Goal: Communication & Community: Answer question/provide support

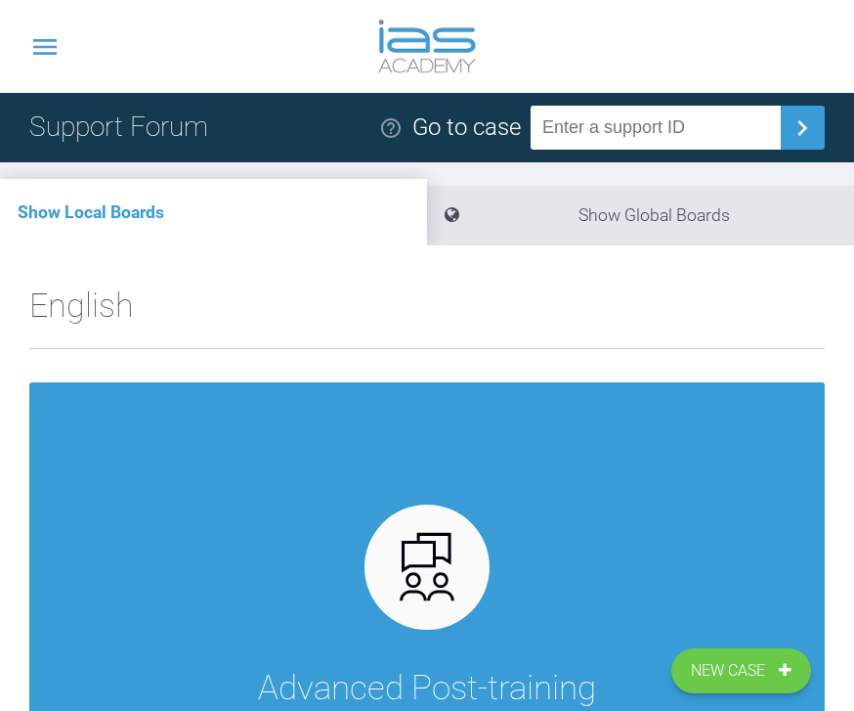
click at [45, 42] on icon at bounding box center [44, 46] width 31 height 31
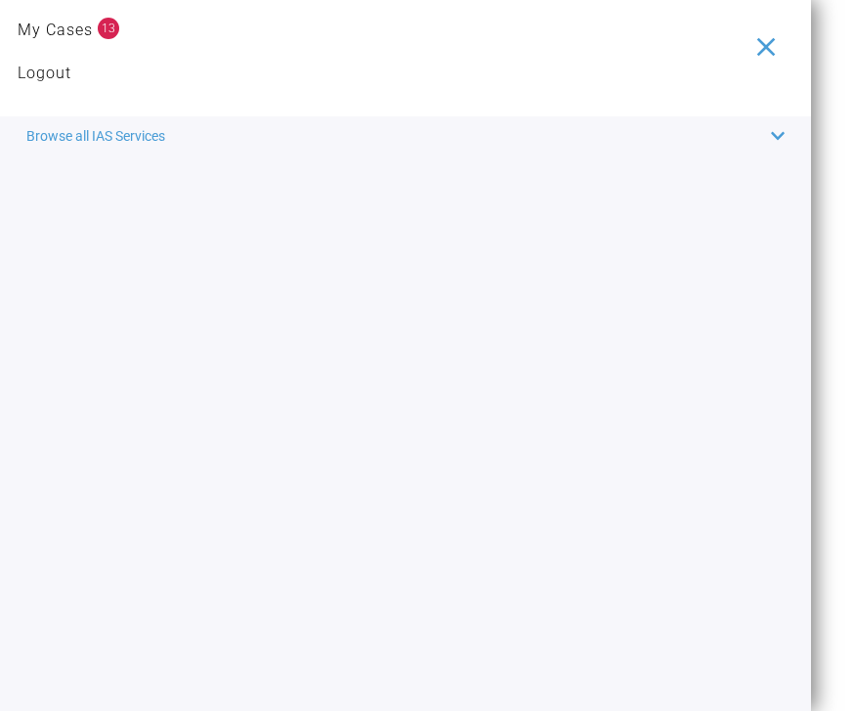
click at [78, 29] on link "My Cases" at bounding box center [55, 30] width 75 height 25
click at [75, 29] on link "My Cases" at bounding box center [55, 30] width 75 height 25
click at [74, 40] on link "My Cases" at bounding box center [55, 30] width 75 height 25
click at [59, 38] on link "My Cases" at bounding box center [55, 30] width 75 height 25
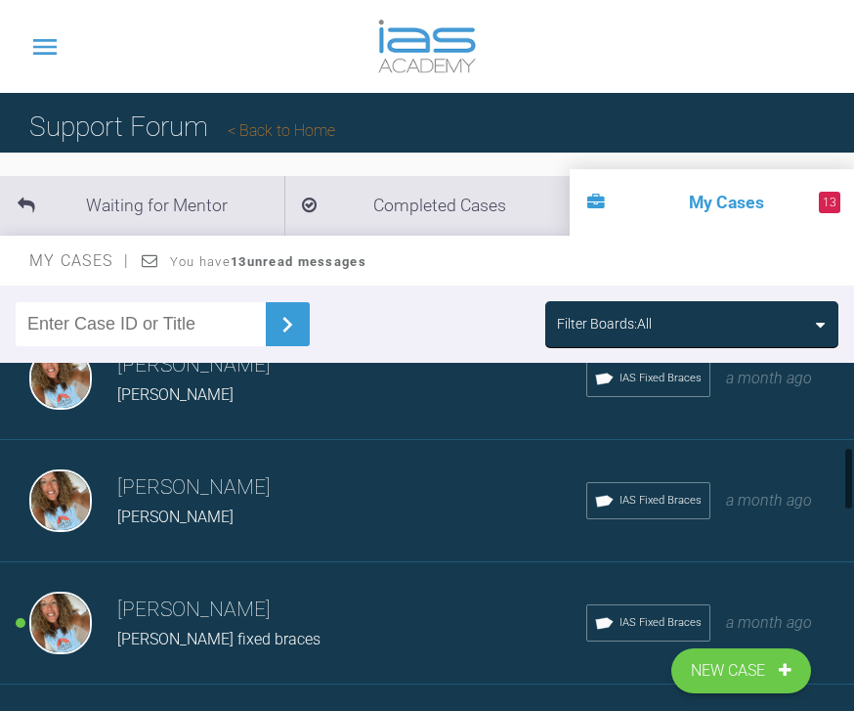
scroll to position [531, 0]
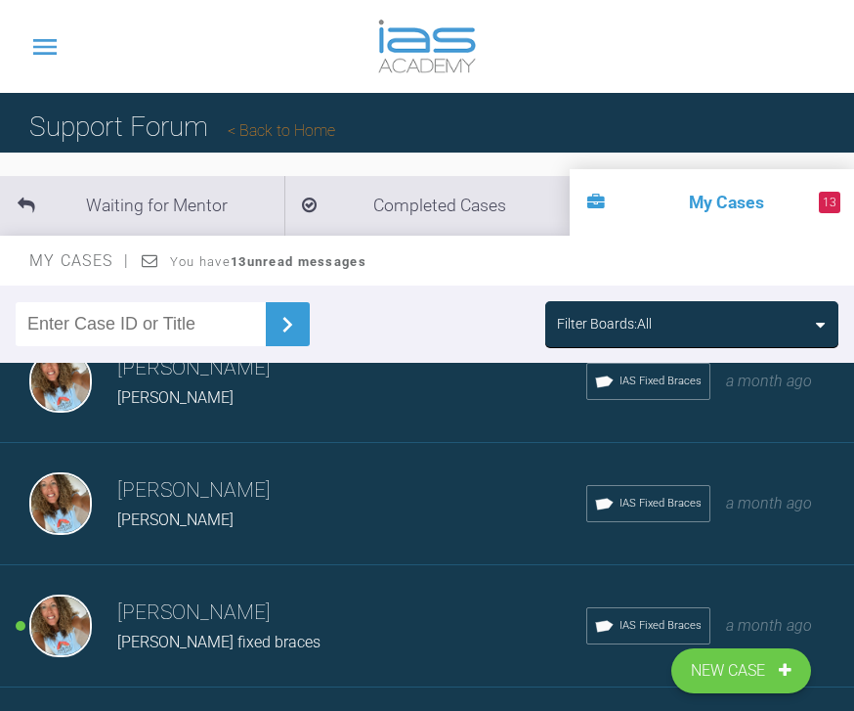
click at [805, 329] on div "Filter Boards: All" at bounding box center [692, 324] width 270 height 22
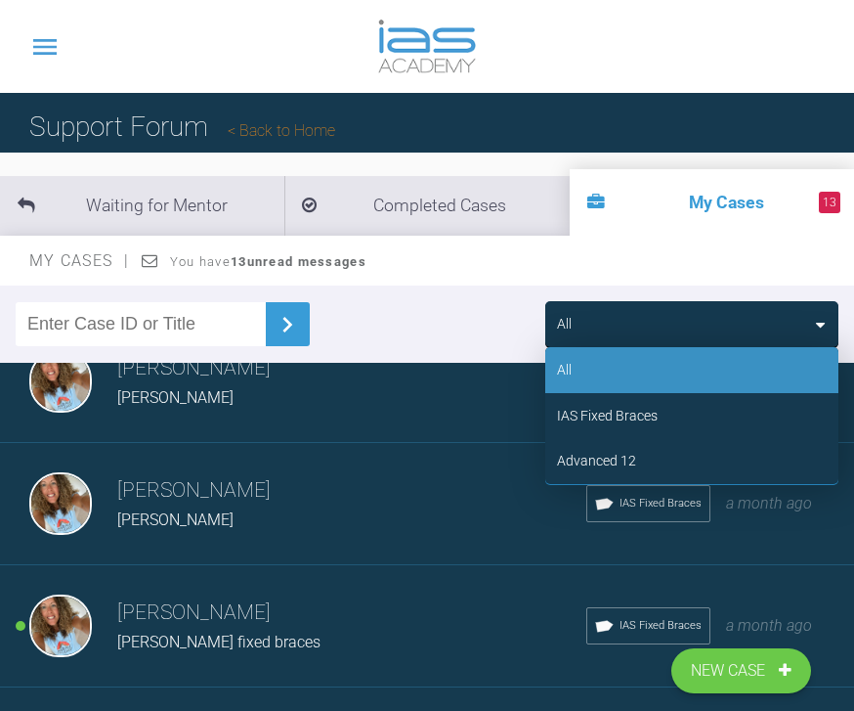
click at [676, 460] on div "Advanced 12" at bounding box center [692, 460] width 293 height 45
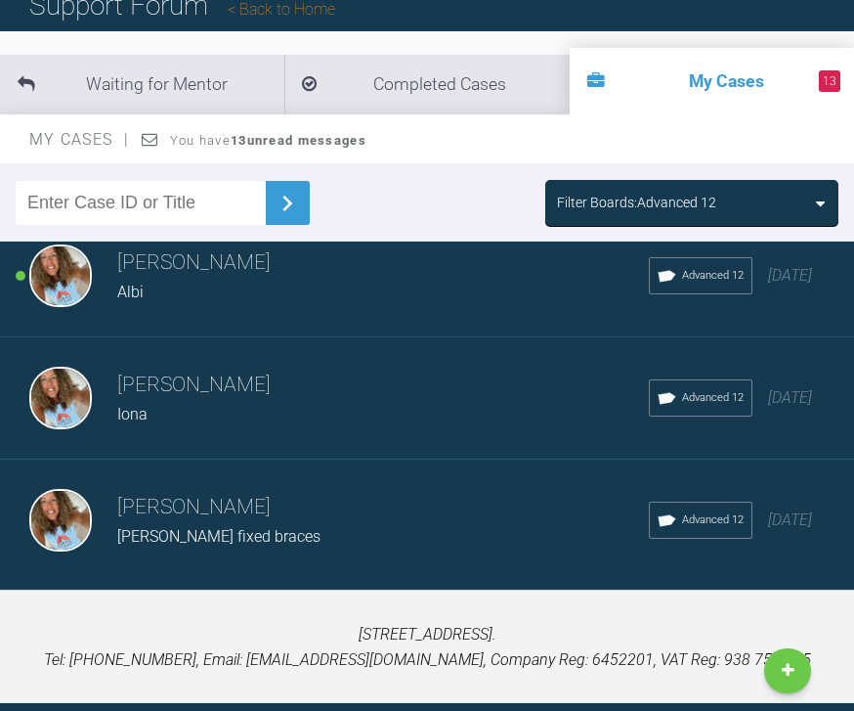
scroll to position [125, 0]
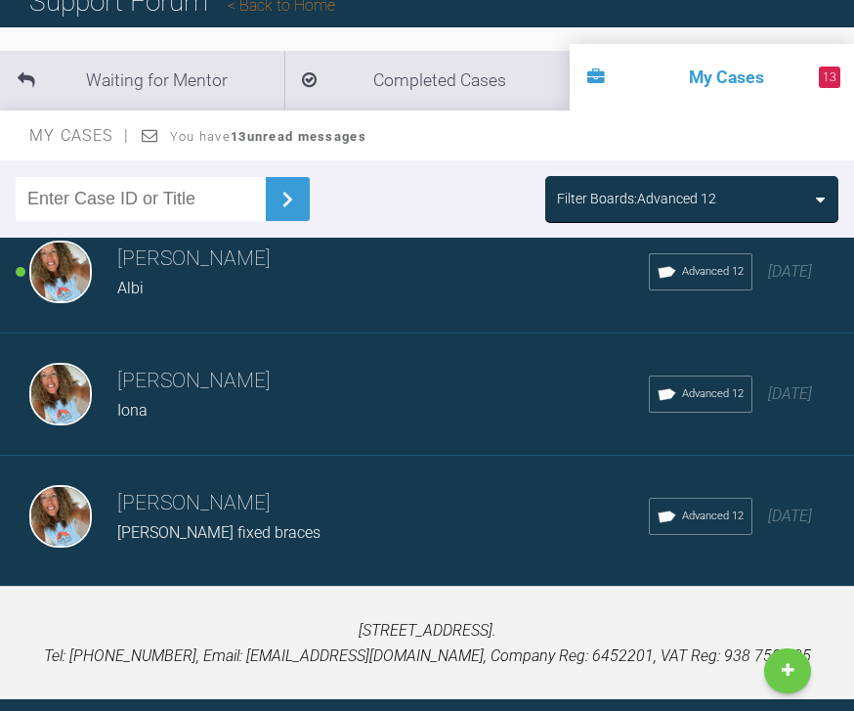
click at [482, 606] on div "Load more" at bounding box center [427, 608] width 854 height 61
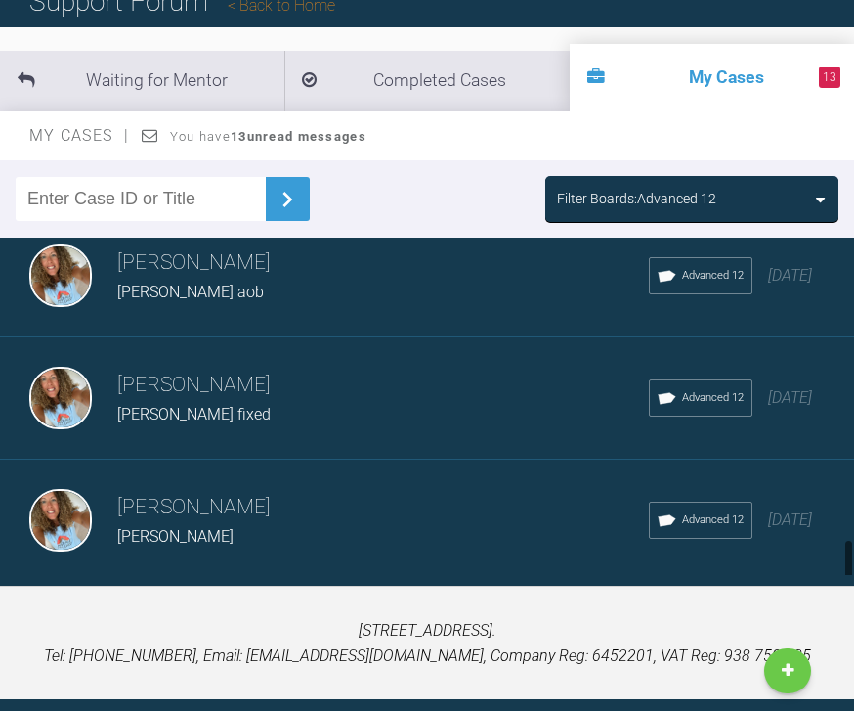
scroll to position [1977, 0]
click at [441, 285] on div "Oliver aob" at bounding box center [383, 293] width 532 height 25
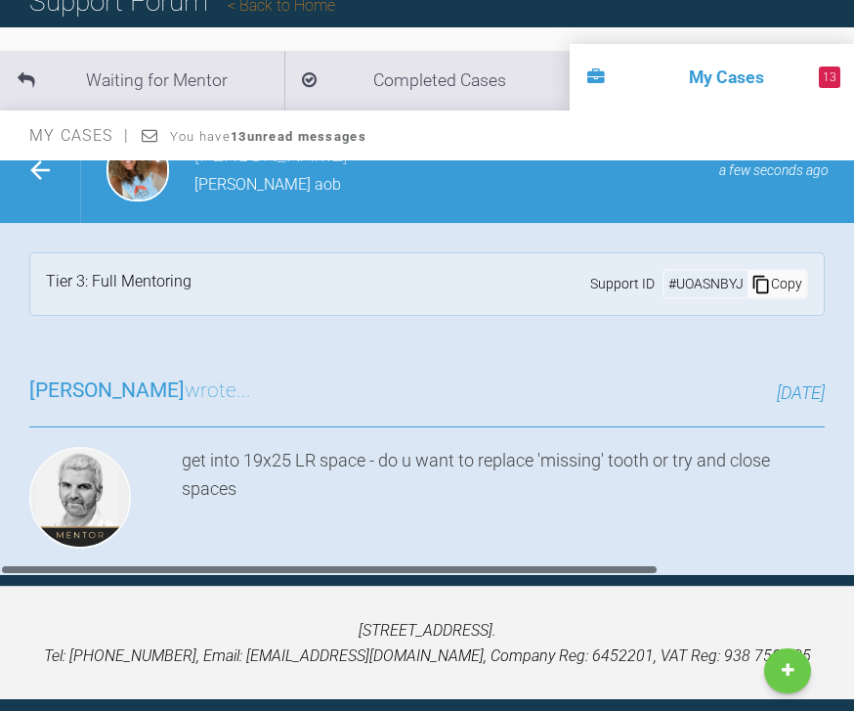
scroll to position [0, 0]
click at [227, 602] on link "Reply" at bounding box center [169, 613] width 280 height 61
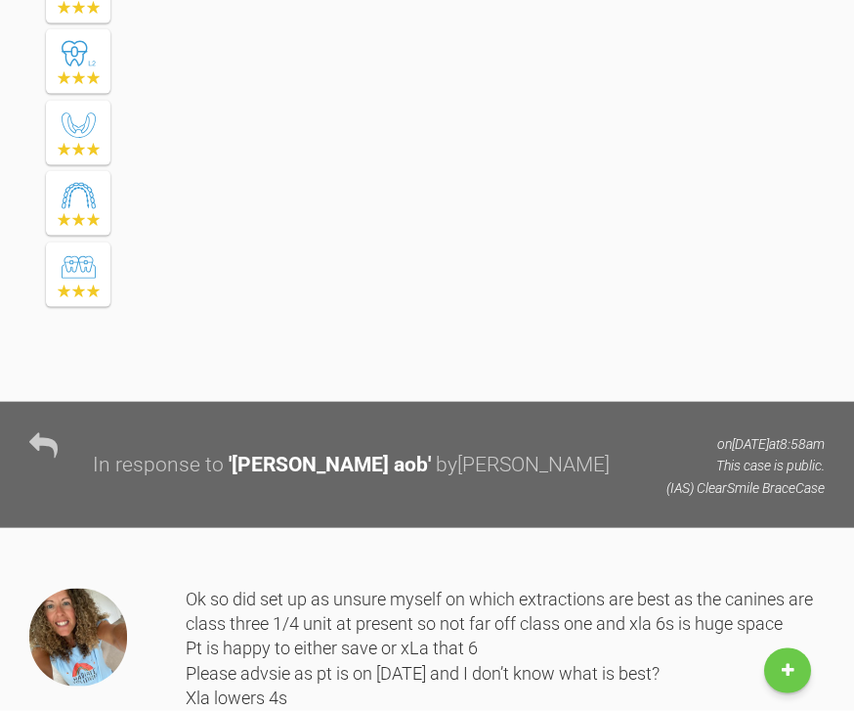
scroll to position [24417, 0]
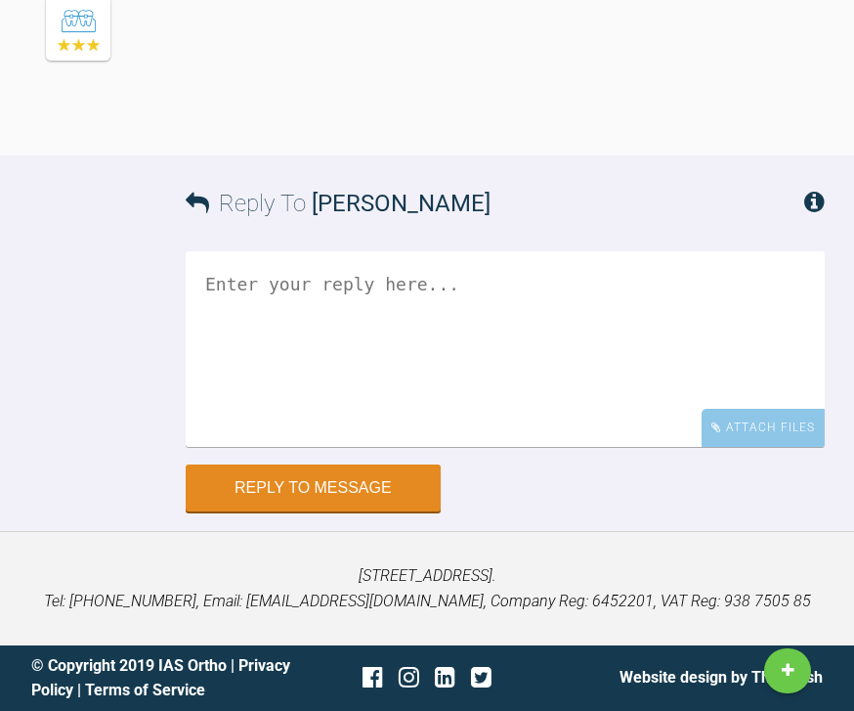
click at [768, 447] on div "Attach Files" at bounding box center [763, 428] width 123 height 38
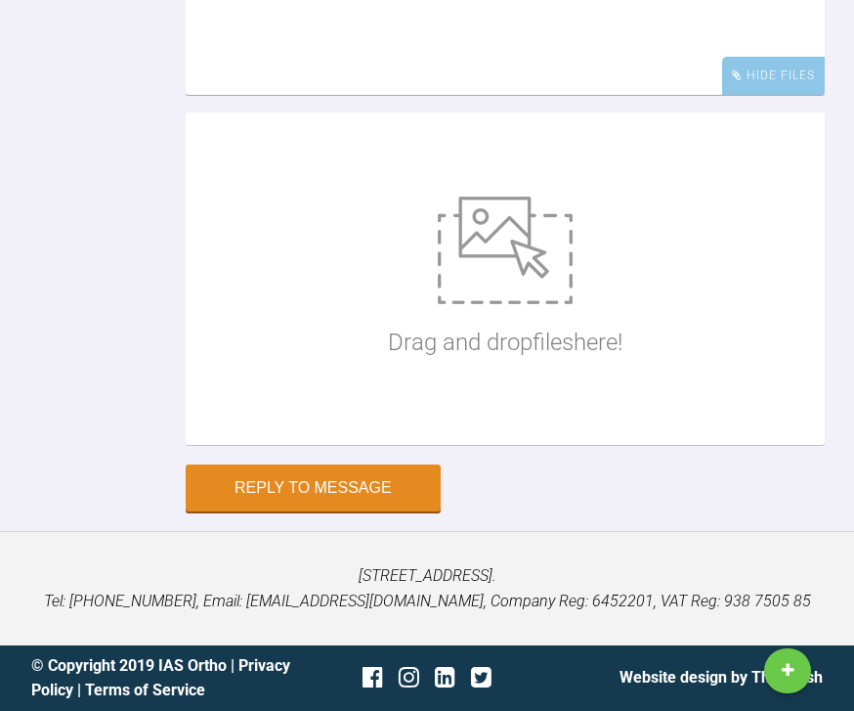
click at [471, 304] on img at bounding box center [505, 251] width 135 height 108
type input "C:\fakepath\DSC_0091.jpeg"
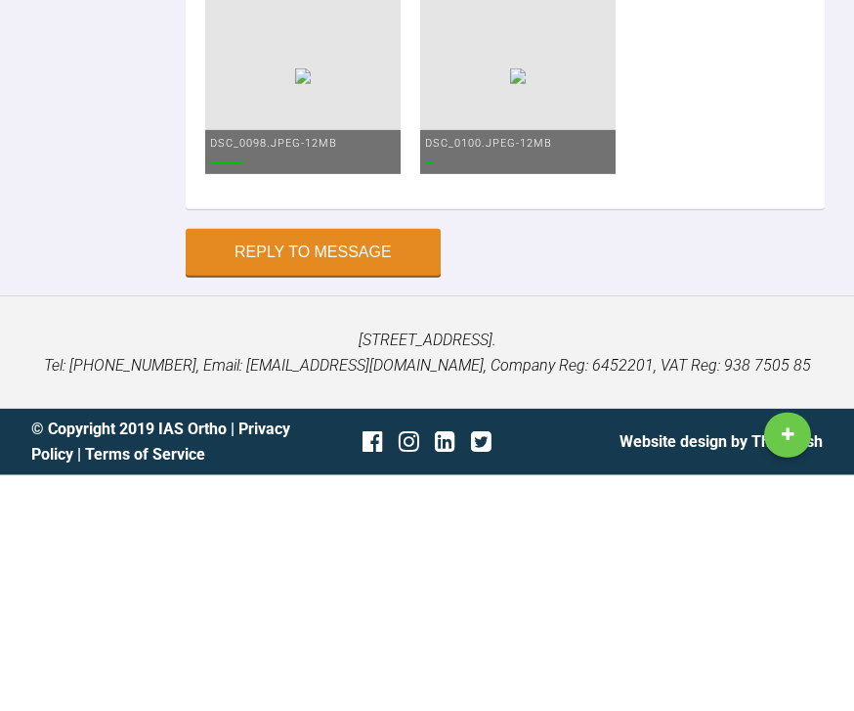
type textarea "Z"
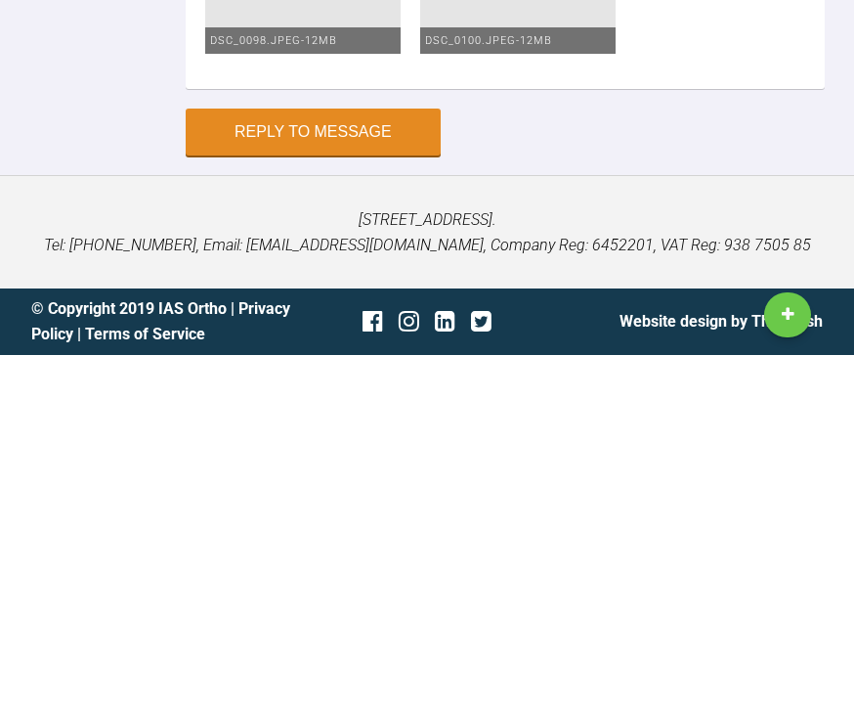
scroll to position [25553, 0]
type textarea "1925 upper and lowers aob. Losing down nicely and cl nice Canines class 1 almos…"
click at [383, 464] on button "Reply to Message" at bounding box center [313, 487] width 255 height 47
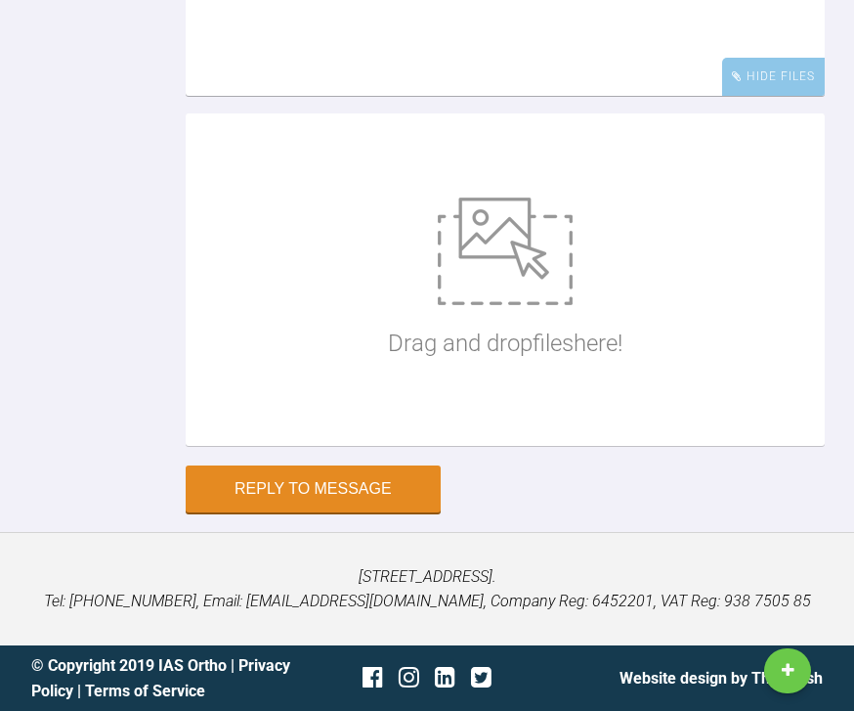
scroll to position [25819, 0]
click at [669, 442] on div "Drag and drop files here!" at bounding box center [505, 279] width 639 height 332
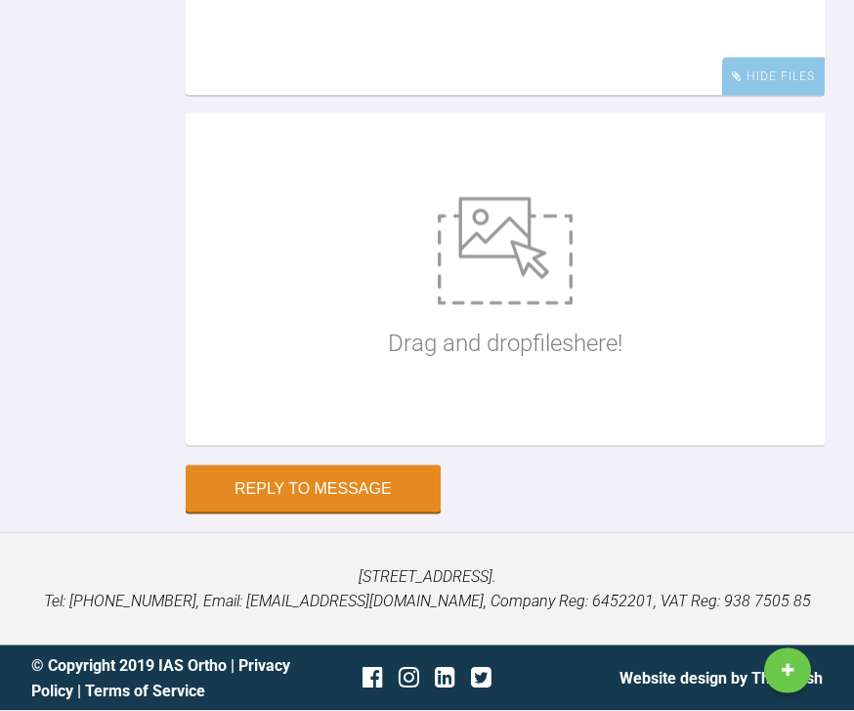
scroll to position [25109, 0]
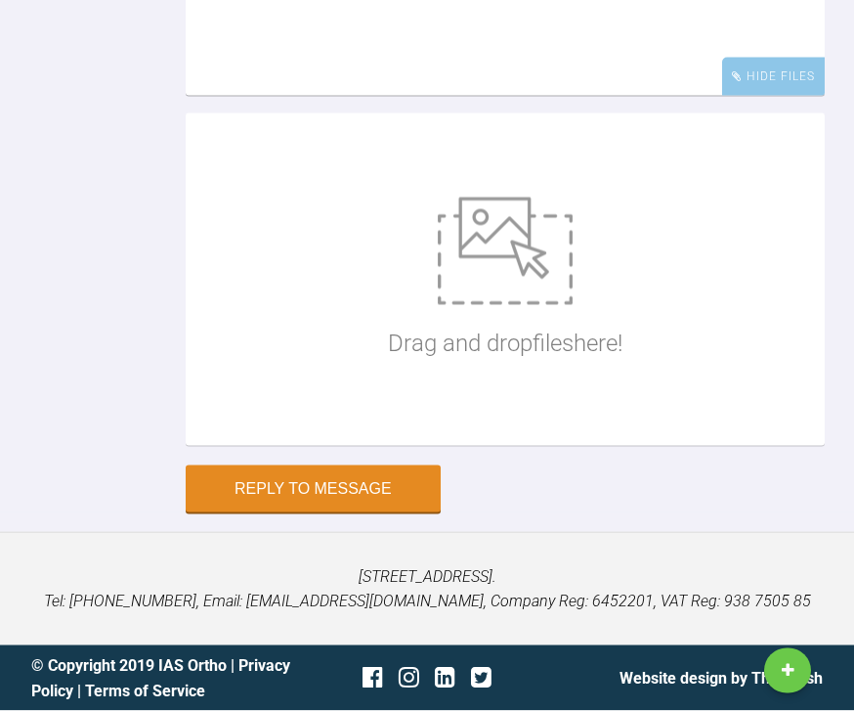
scroll to position [25005, 0]
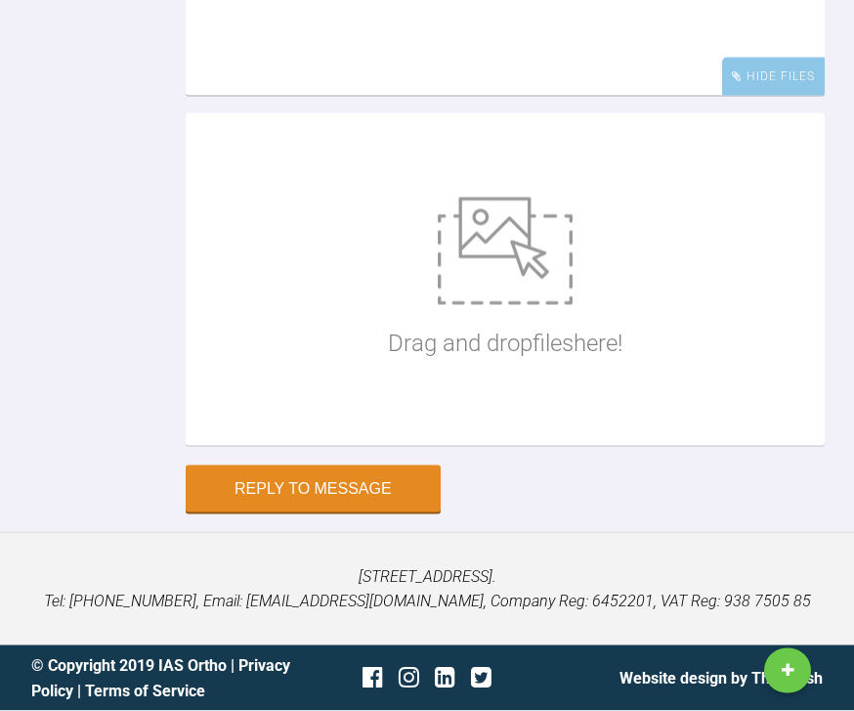
scroll to position [24892, 0]
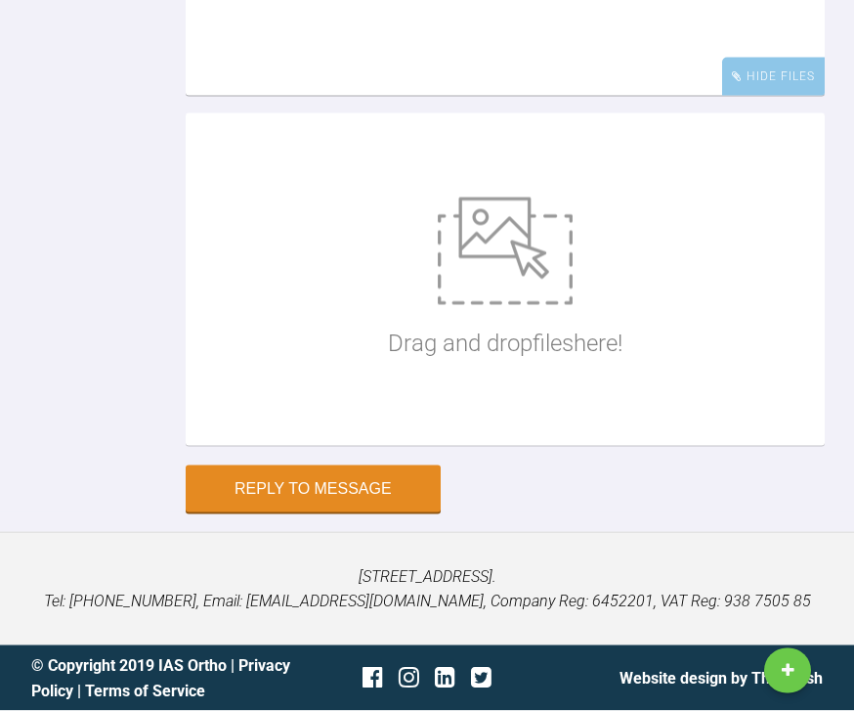
scroll to position [24846, 0]
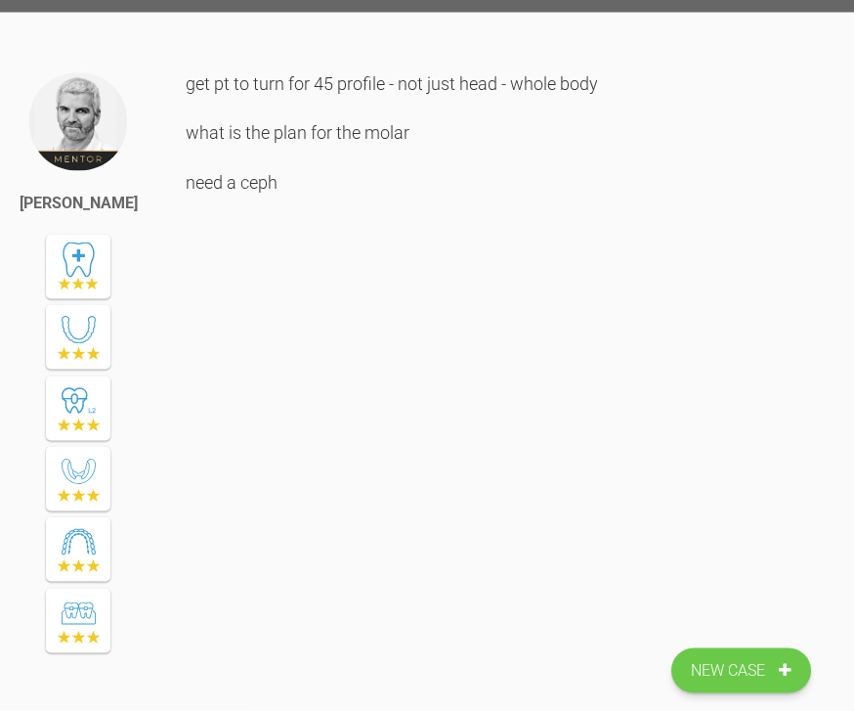
scroll to position [0, 0]
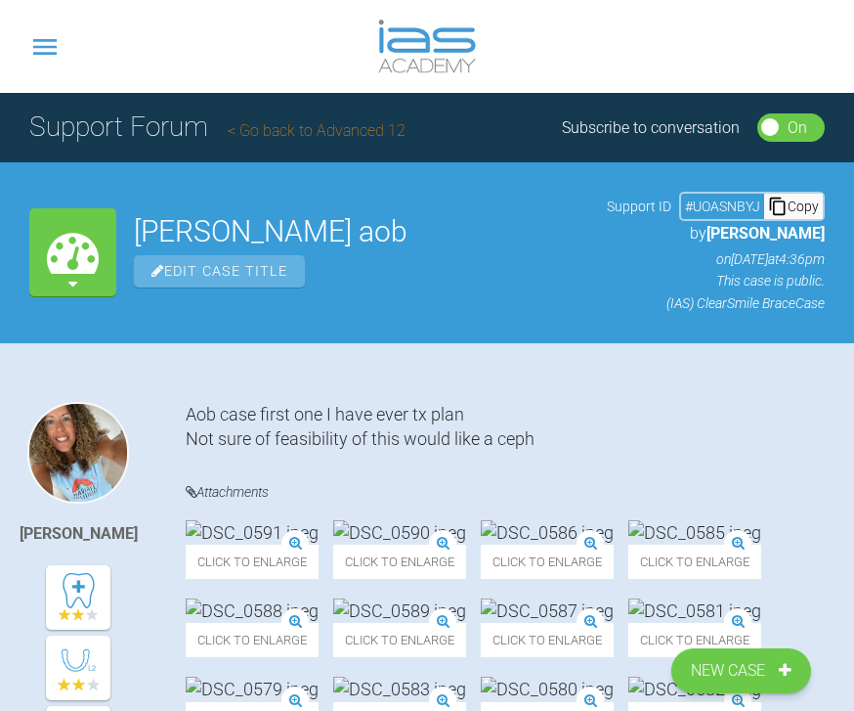
click at [347, 127] on link "Go back to Advanced 12" at bounding box center [317, 130] width 178 height 19
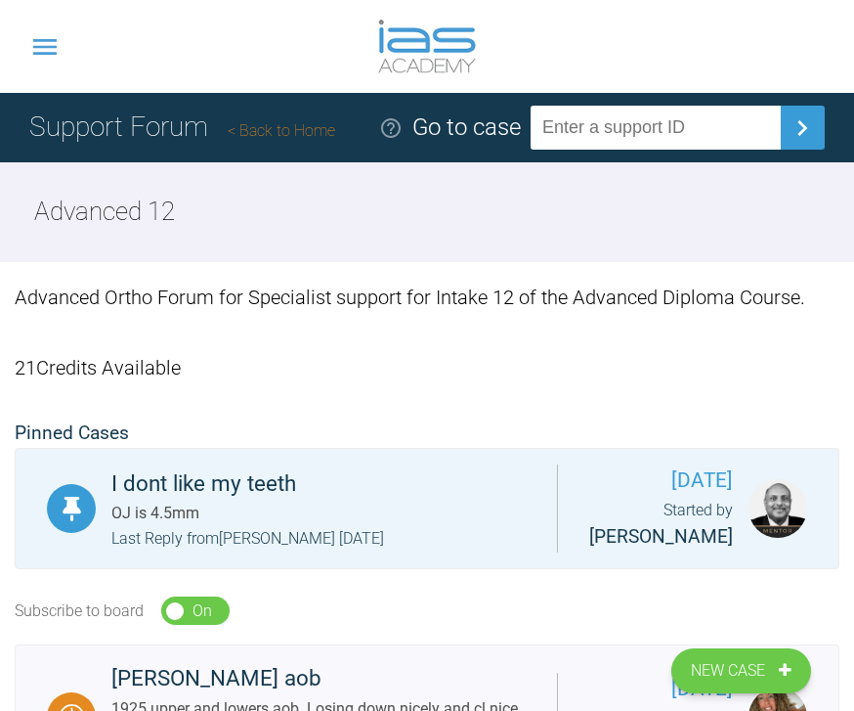
click at [38, 49] on icon at bounding box center [44, 46] width 31 height 31
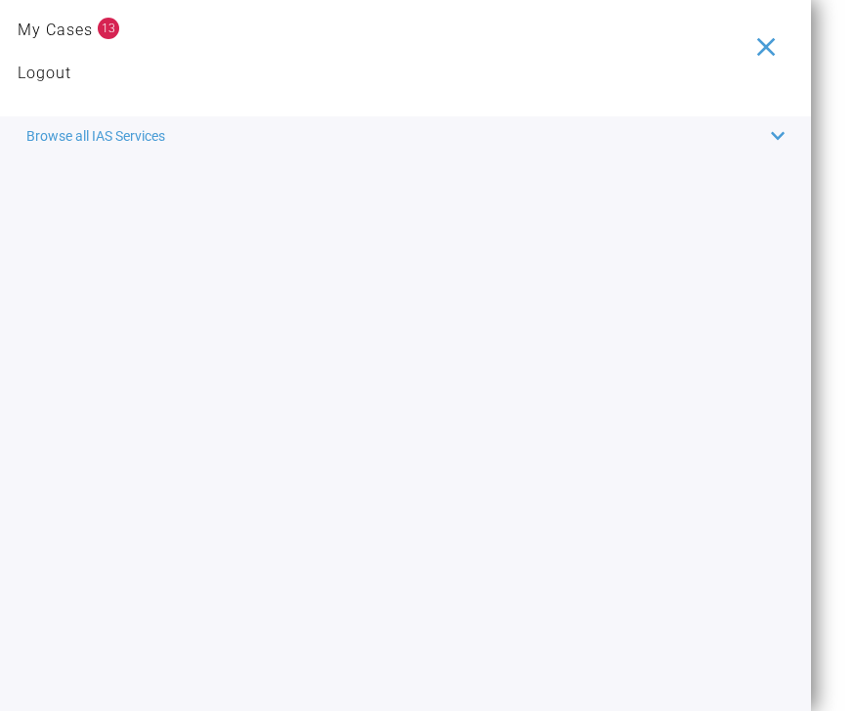
click at [92, 19] on link "My Cases" at bounding box center [55, 30] width 75 height 25
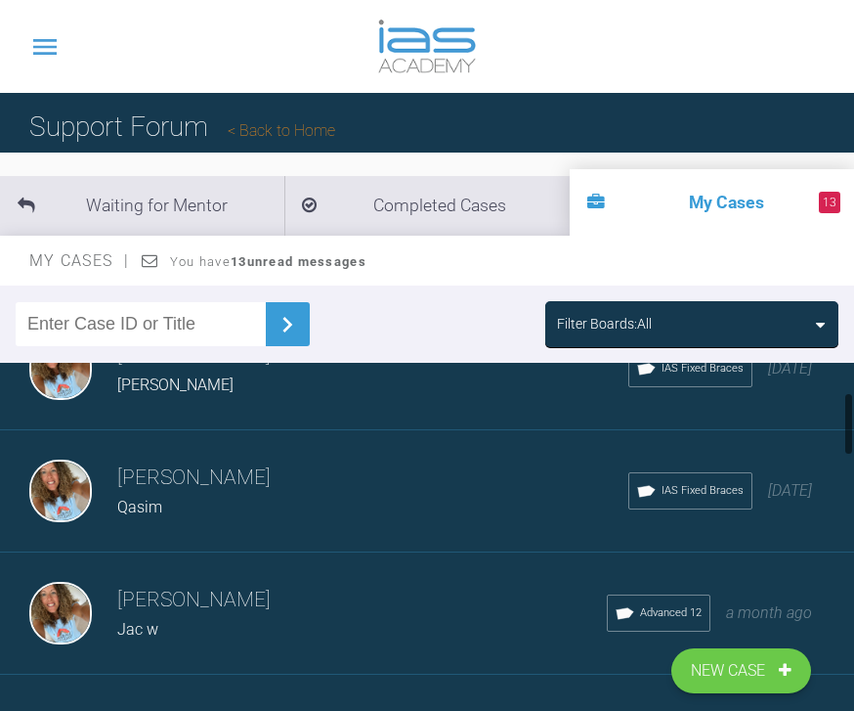
scroll to position [187, 0]
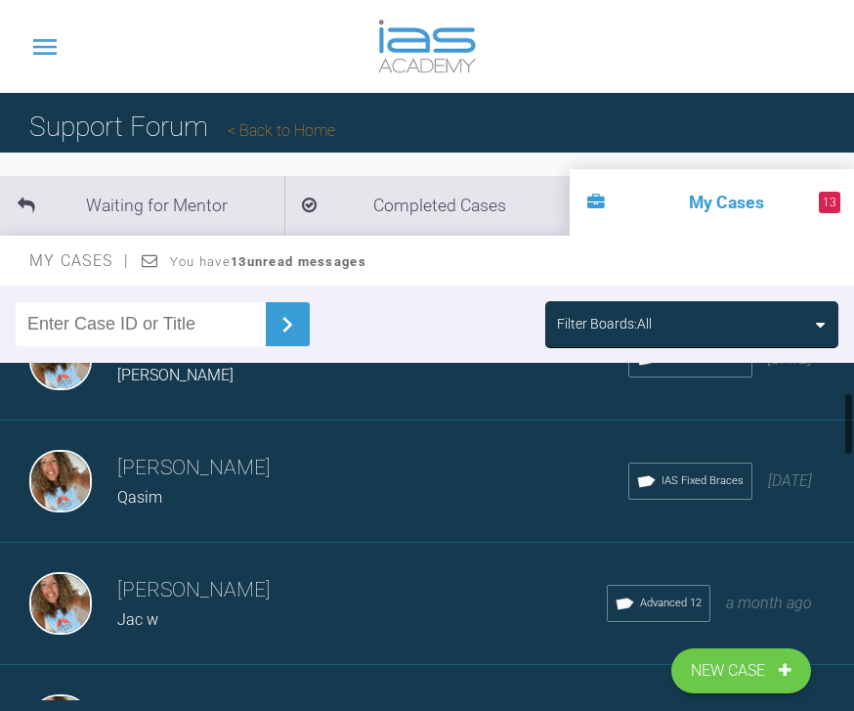
click at [562, 486] on div "Qasim" at bounding box center [372, 497] width 511 height 25
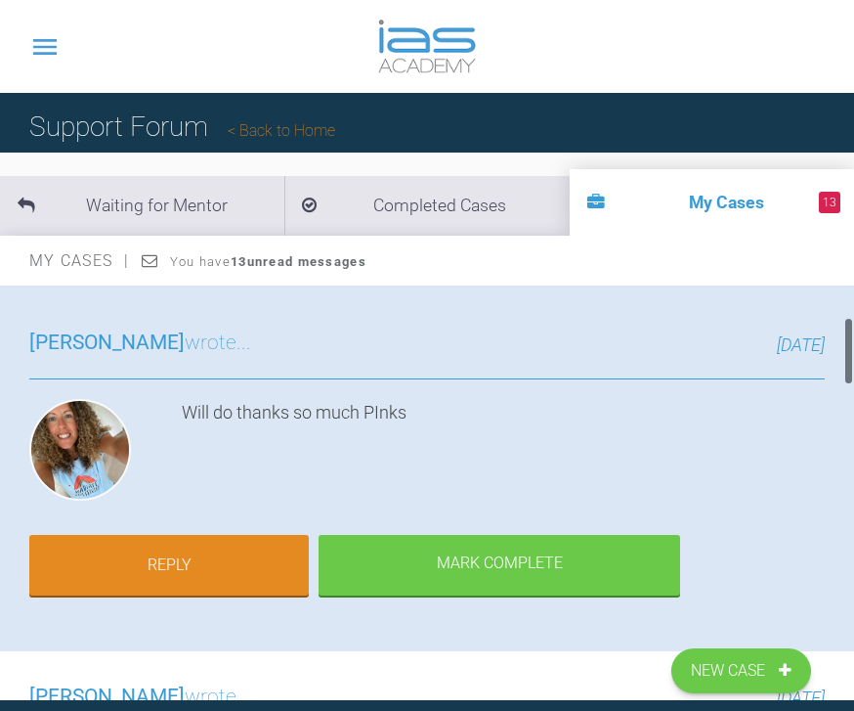
scroll to position [200, 0]
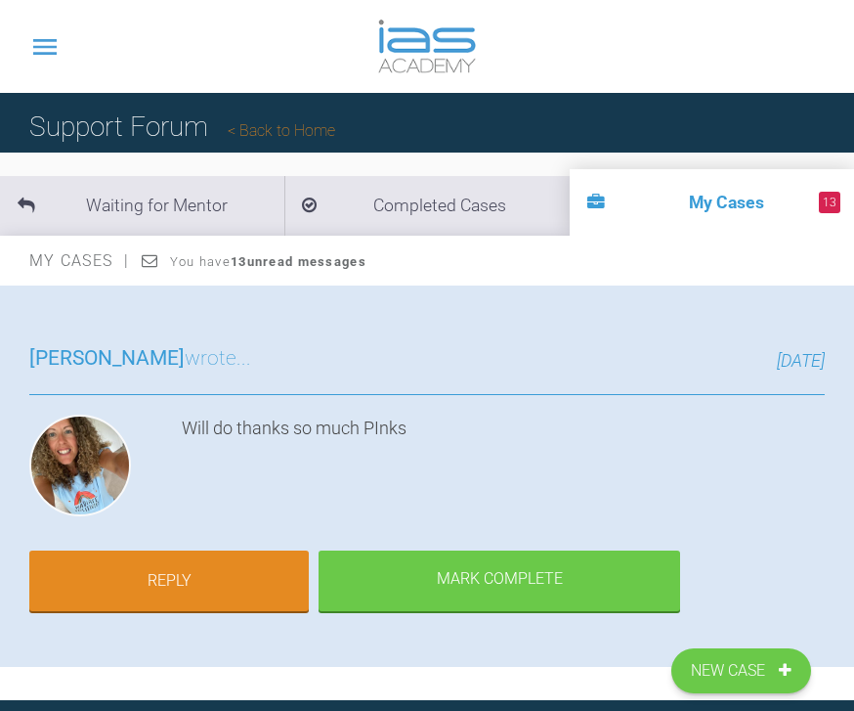
click at [303, 136] on link "Back to Home" at bounding box center [282, 130] width 108 height 19
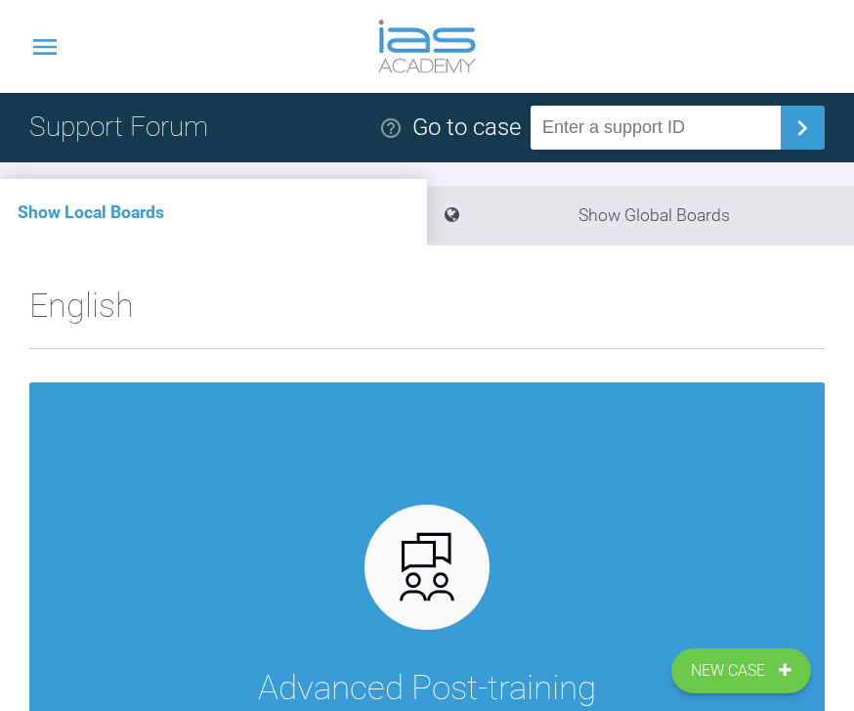
scroll to position [11, 0]
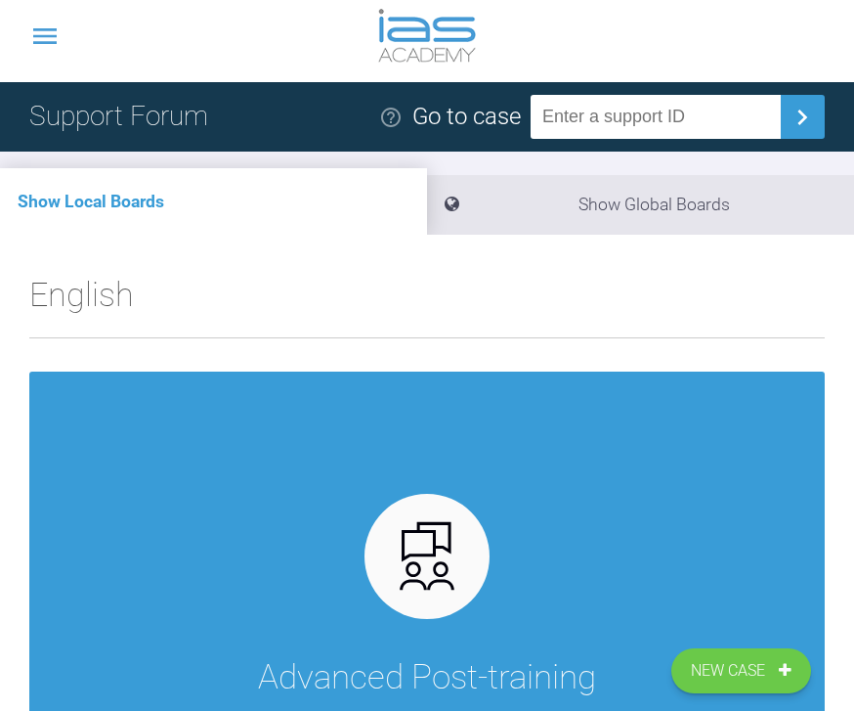
click at [55, 24] on icon at bounding box center [44, 36] width 31 height 31
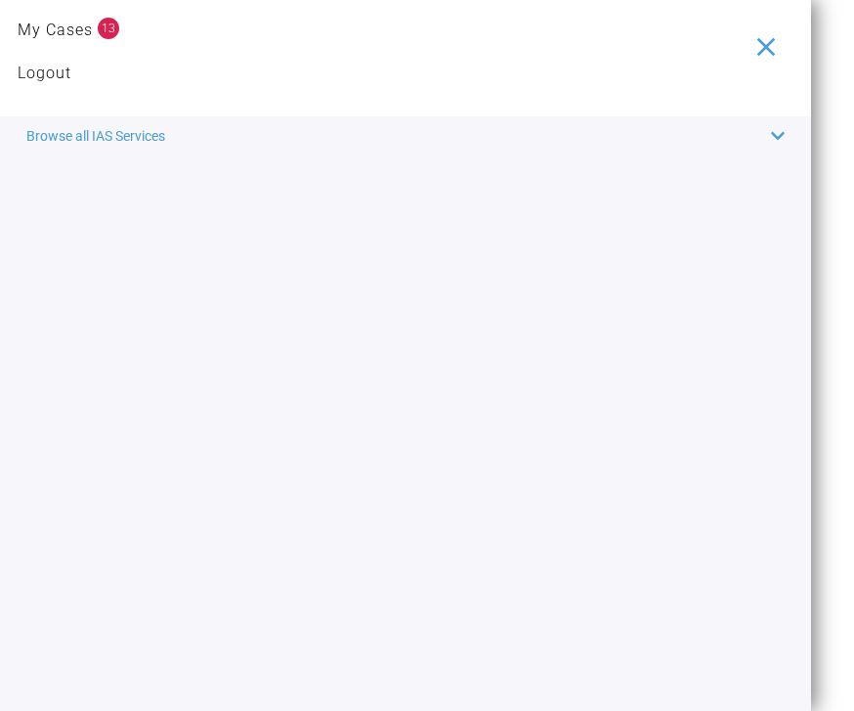
click at [82, 22] on link "My Cases" at bounding box center [55, 30] width 75 height 25
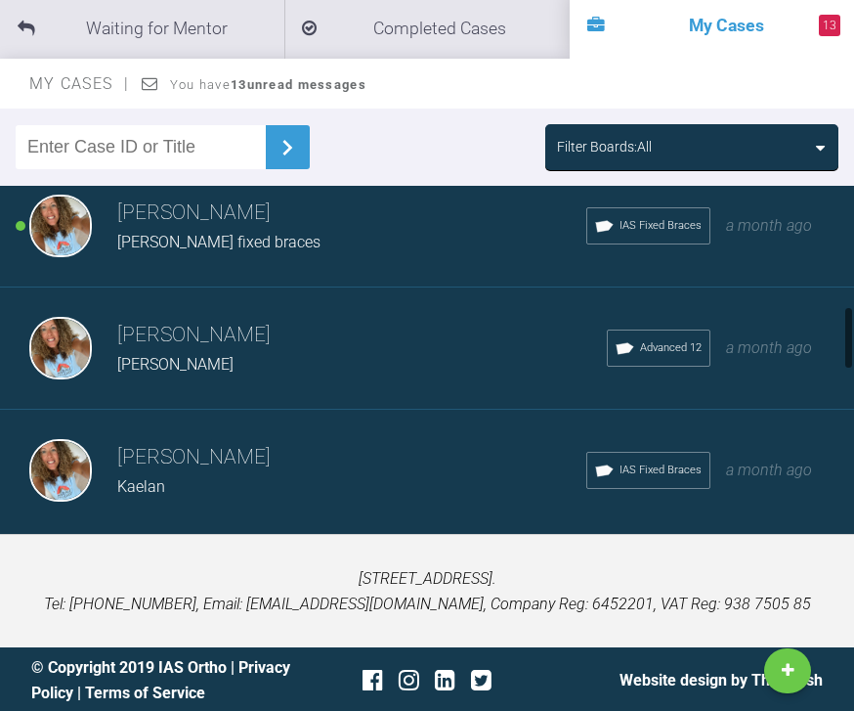
scroll to position [722, 0]
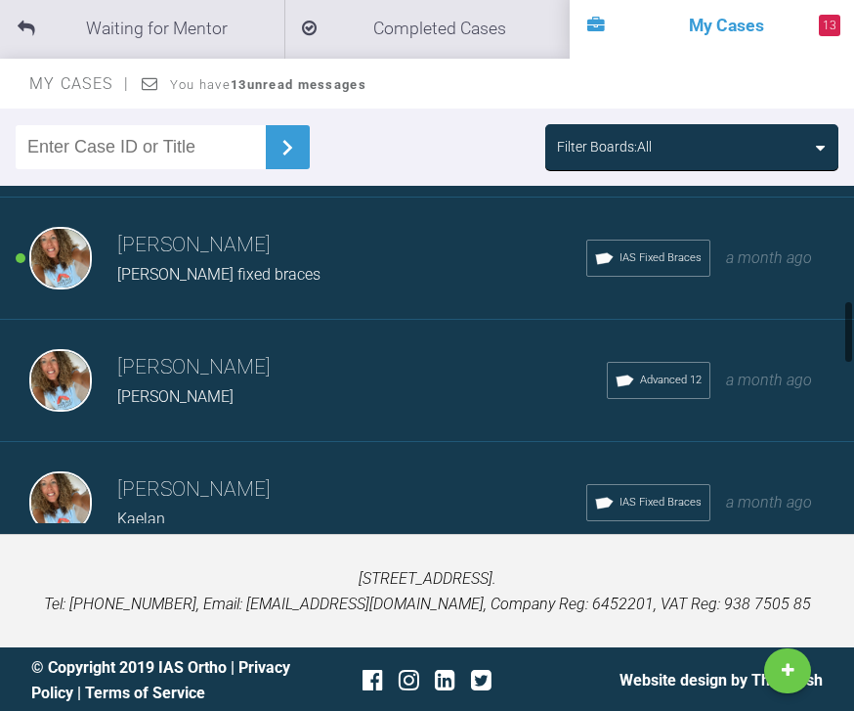
click at [394, 255] on h3 "[PERSON_NAME]" at bounding box center [351, 245] width 469 height 33
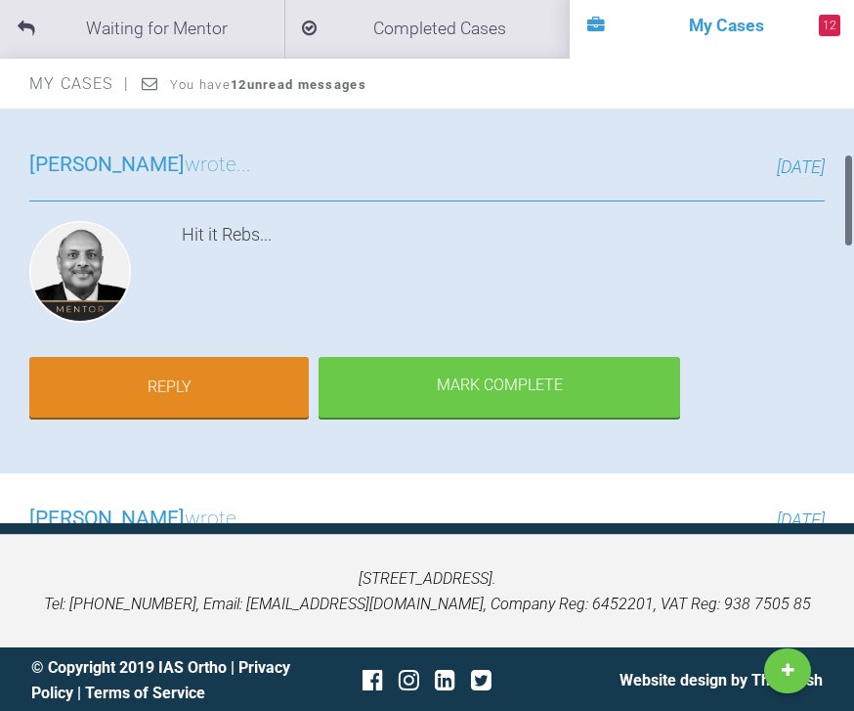
scroll to position [230, 0]
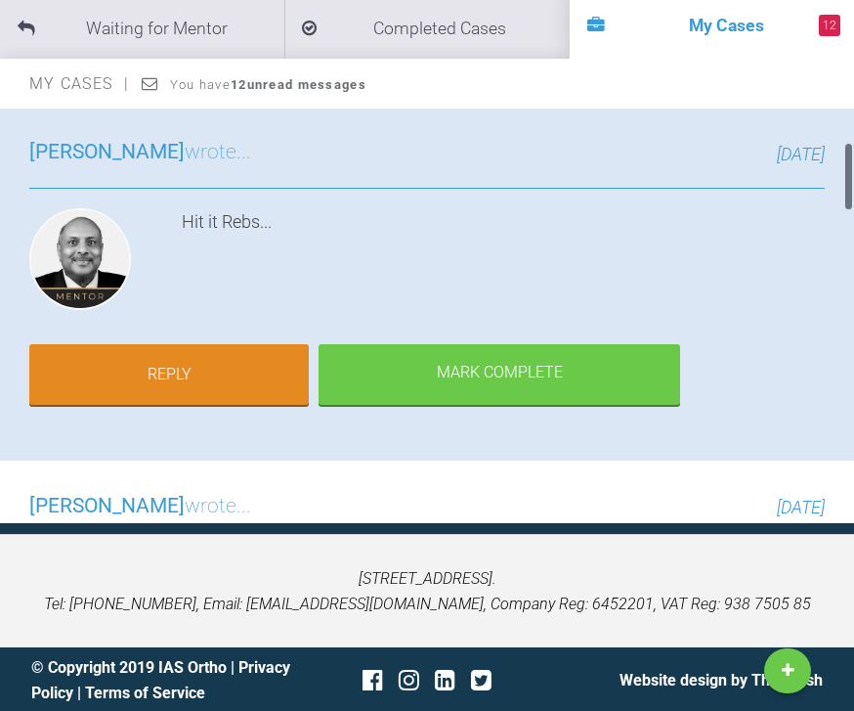
click at [223, 360] on link "Reply" at bounding box center [169, 374] width 280 height 61
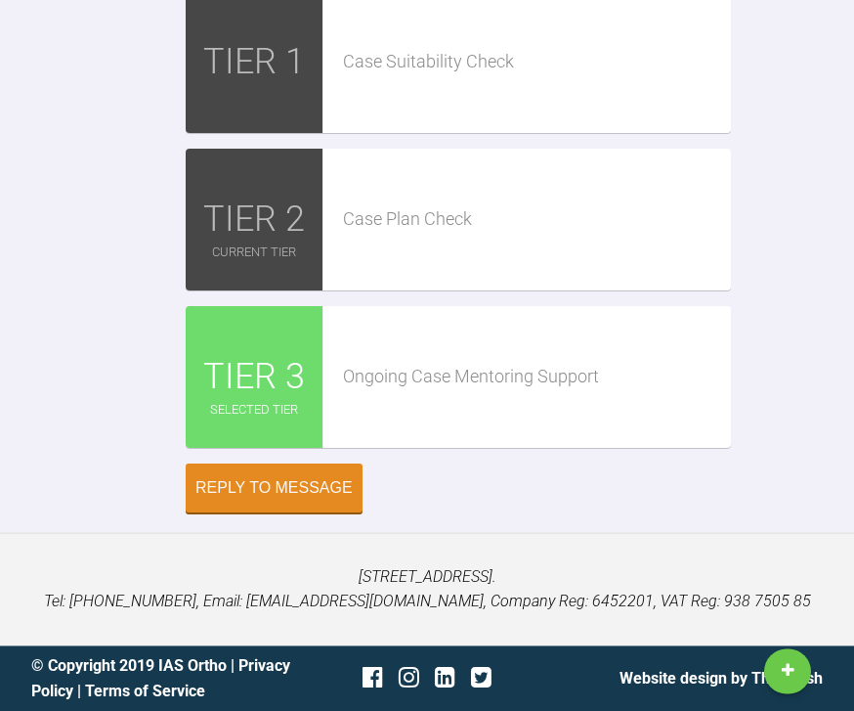
scroll to position [6770, 0]
type input "C:\fakepath\DSC_0050.jpeg"
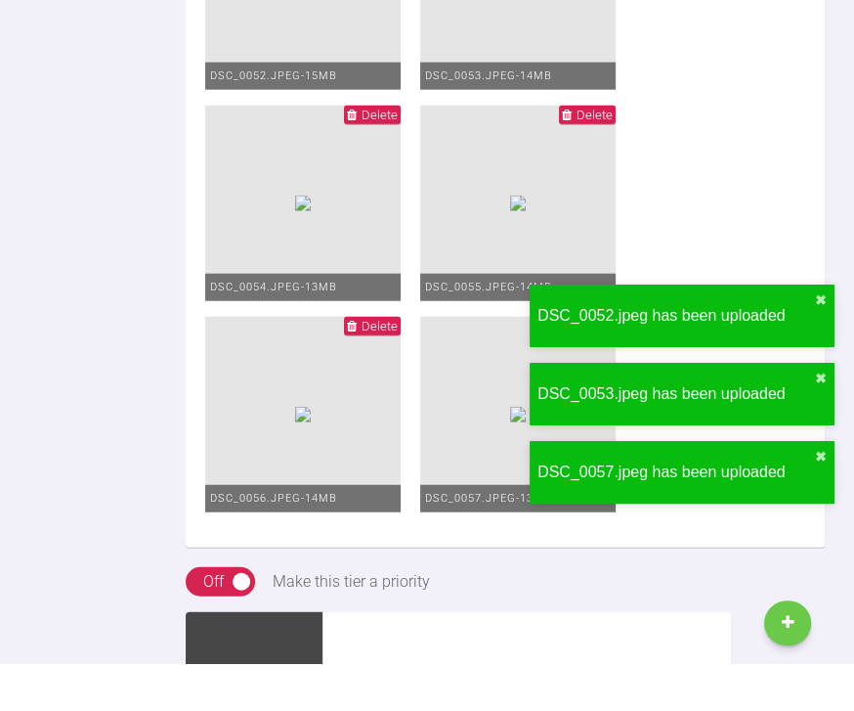
click at [655, 58] on div "DSC_0055.jpeg has been uploaded ✖ DSC_0050.jpeg has been uploaded ✖ DSC_0056.jp…" at bounding box center [682, 293] width 313 height 555
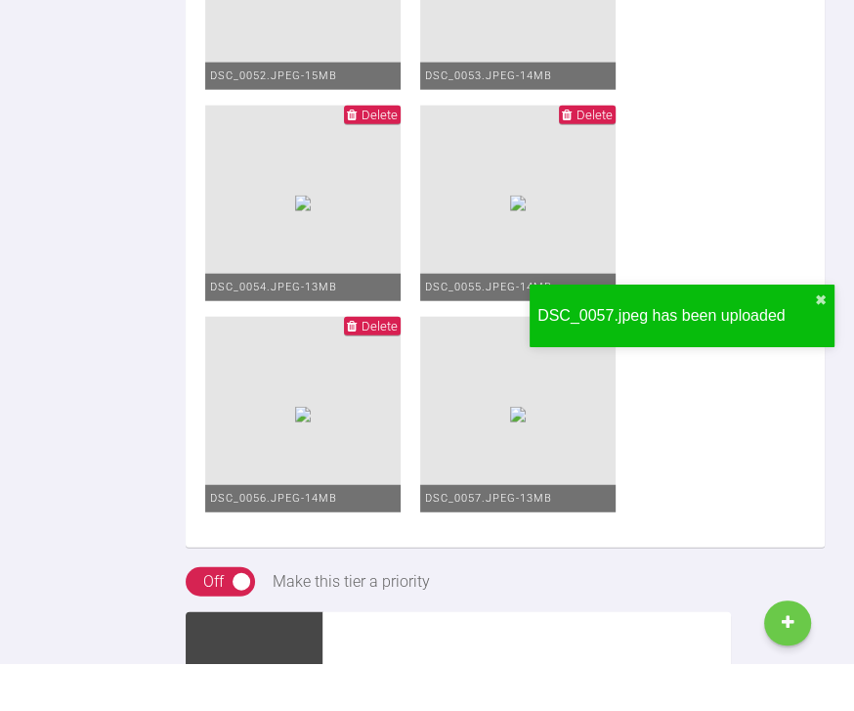
scroll to position [6819, 0]
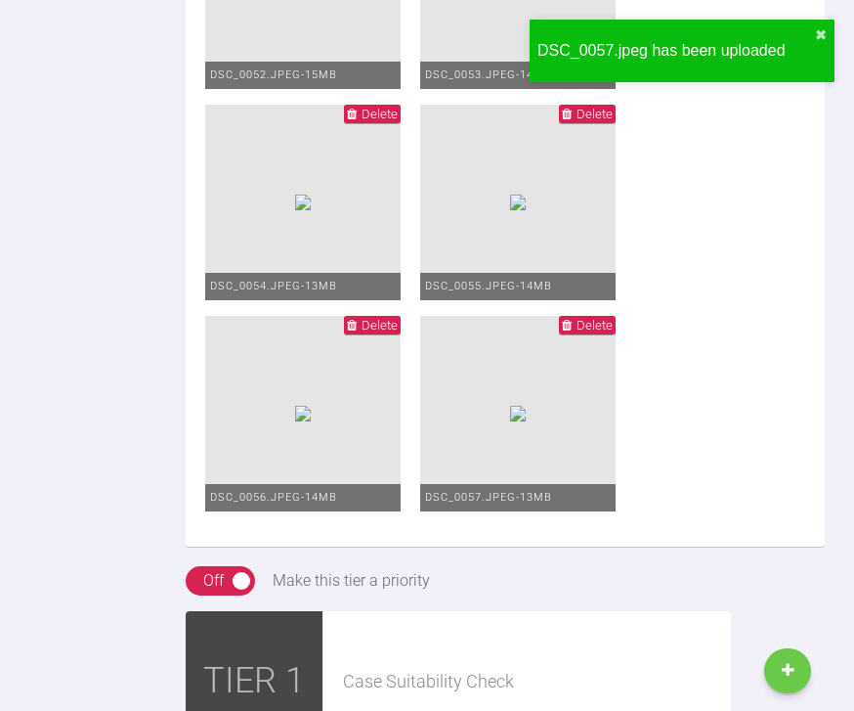
click at [639, 66] on div "DSC_0057.jpeg has been uploaded ✖" at bounding box center [682, 51] width 305 height 63
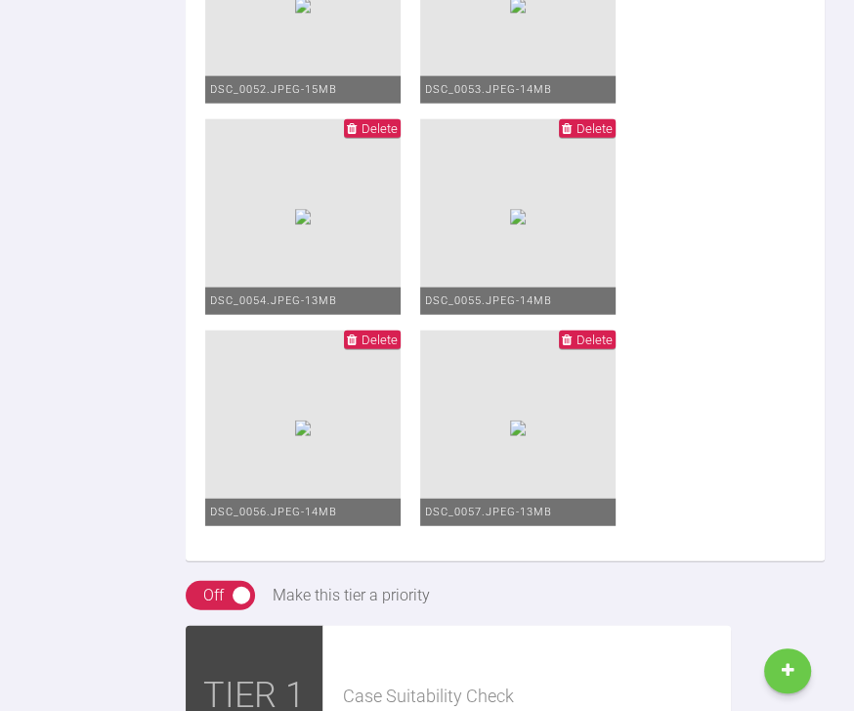
scroll to position [6789, 0]
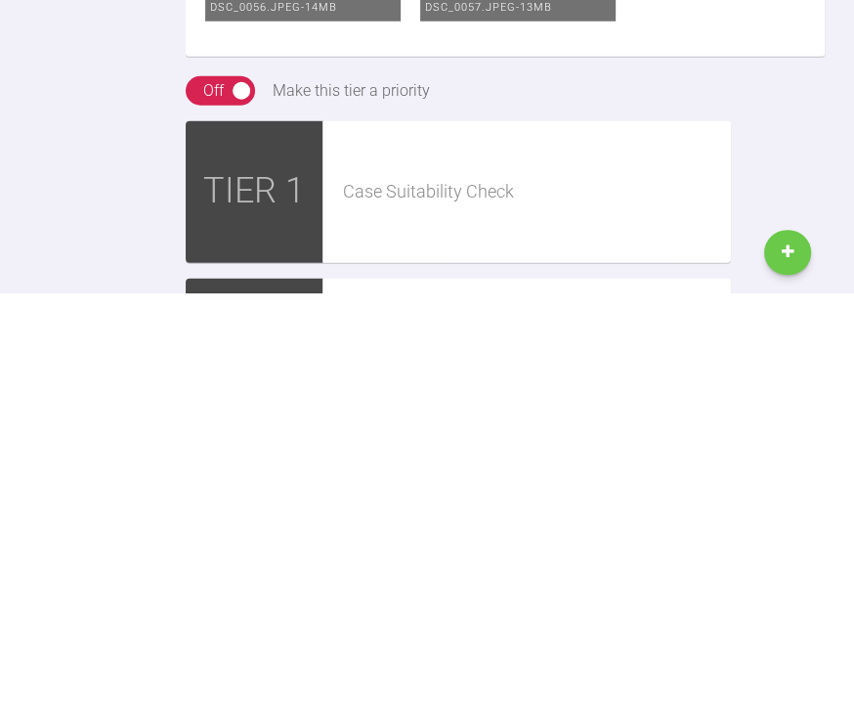
scroll to position [6910, 0]
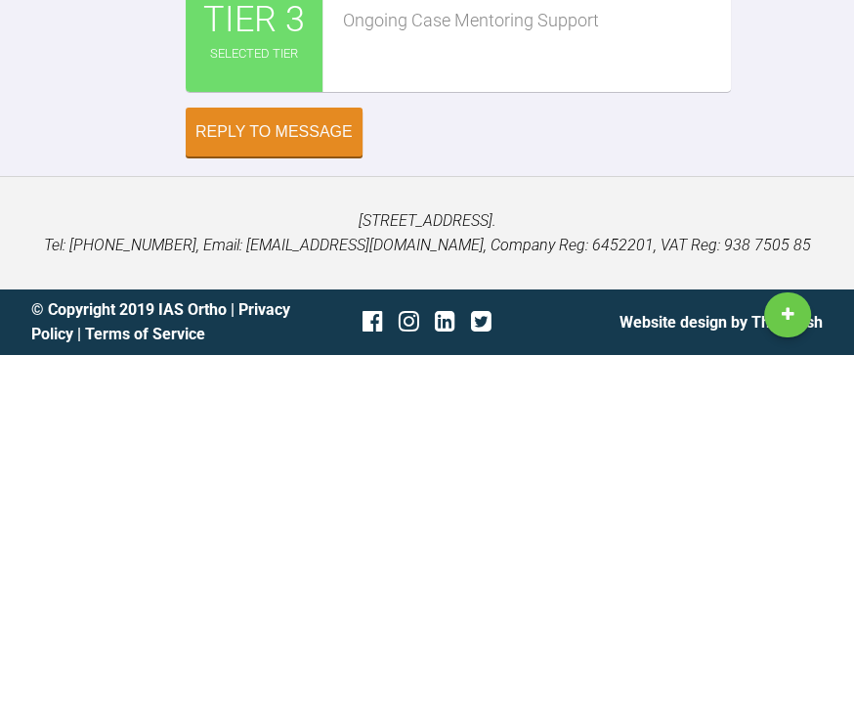
type textarea "Braces on for Ashley Clarity advanced apc flash free def my fav of the clarity …"
click at [278, 463] on button "Reply to Message" at bounding box center [274, 487] width 177 height 49
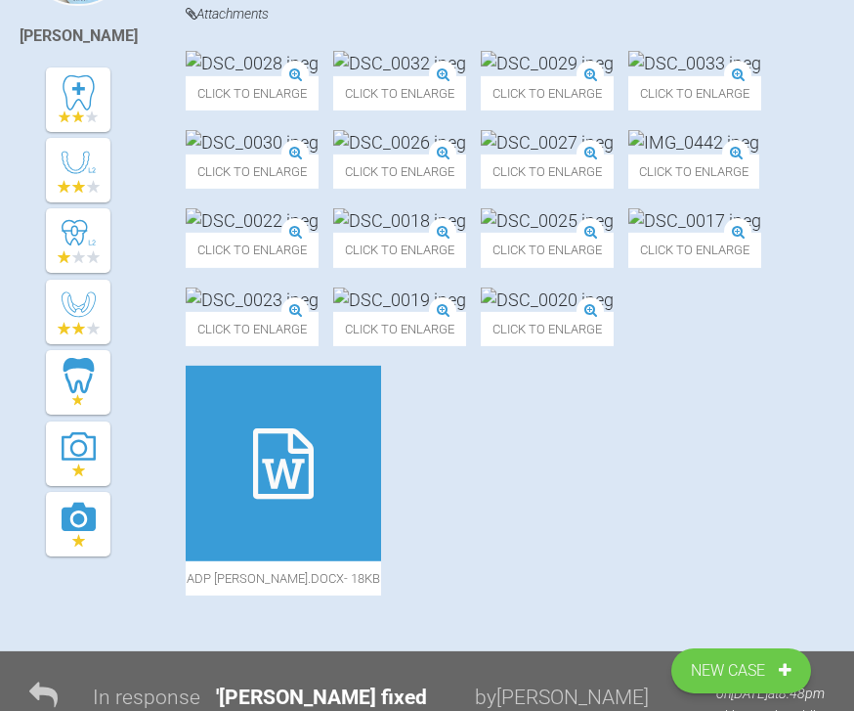
scroll to position [0, 0]
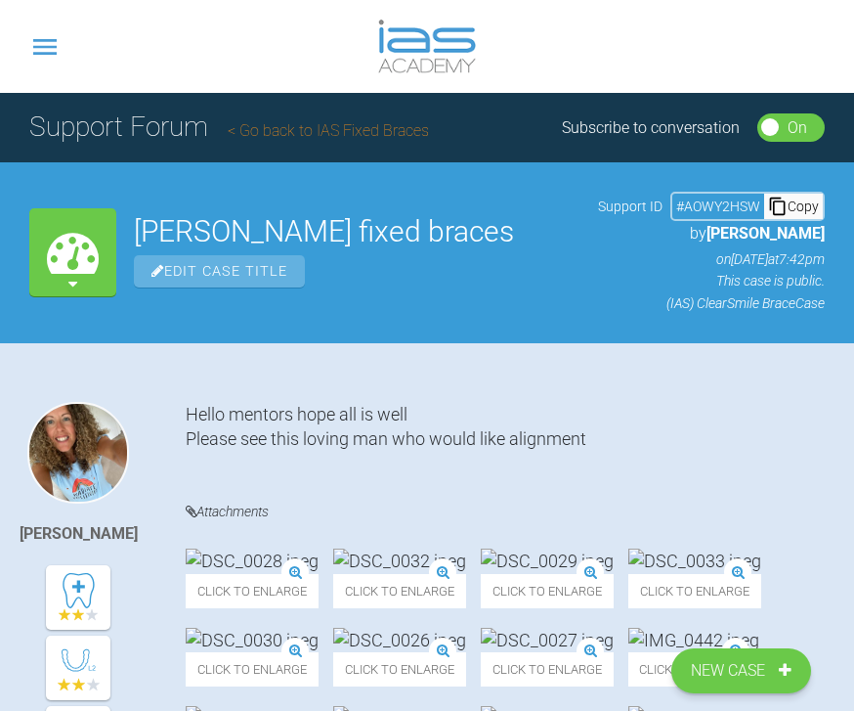
click at [358, 138] on link "Go back to IAS Fixed Braces" at bounding box center [328, 130] width 201 height 19
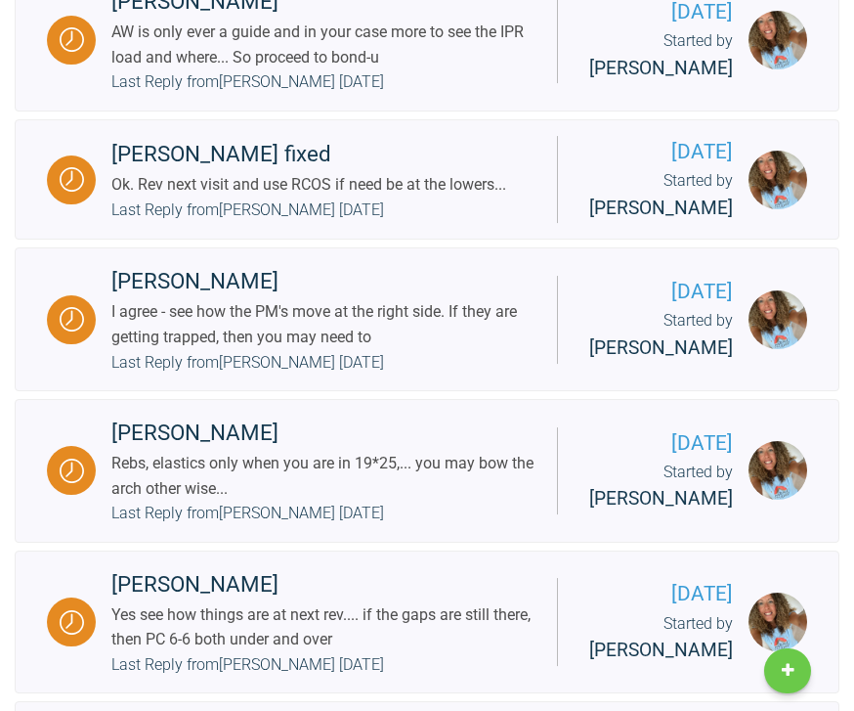
click at [542, 20] on div "[PERSON_NAME]" at bounding box center [326, 1] width 430 height 35
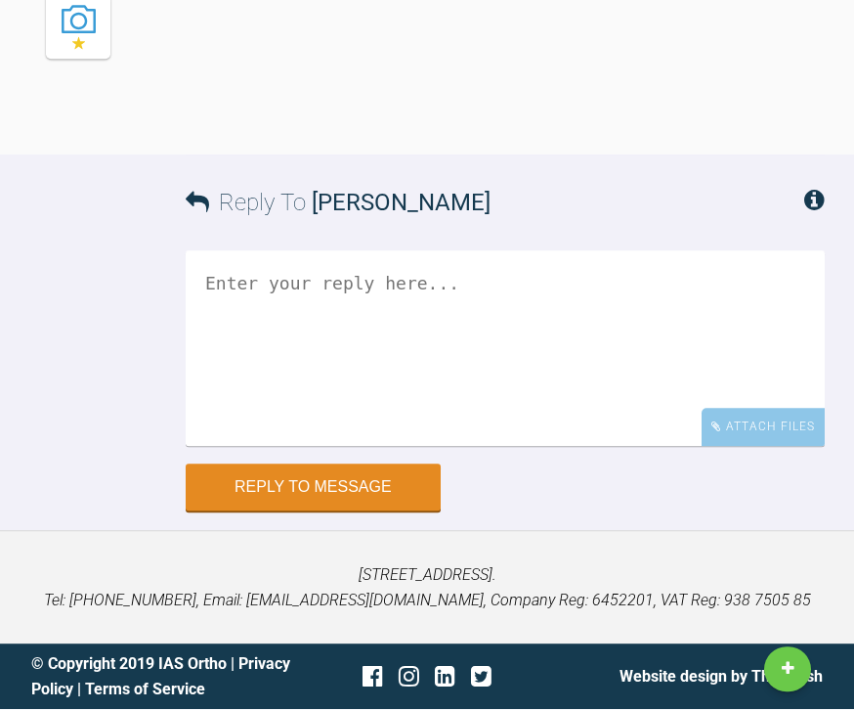
scroll to position [10807, 0]
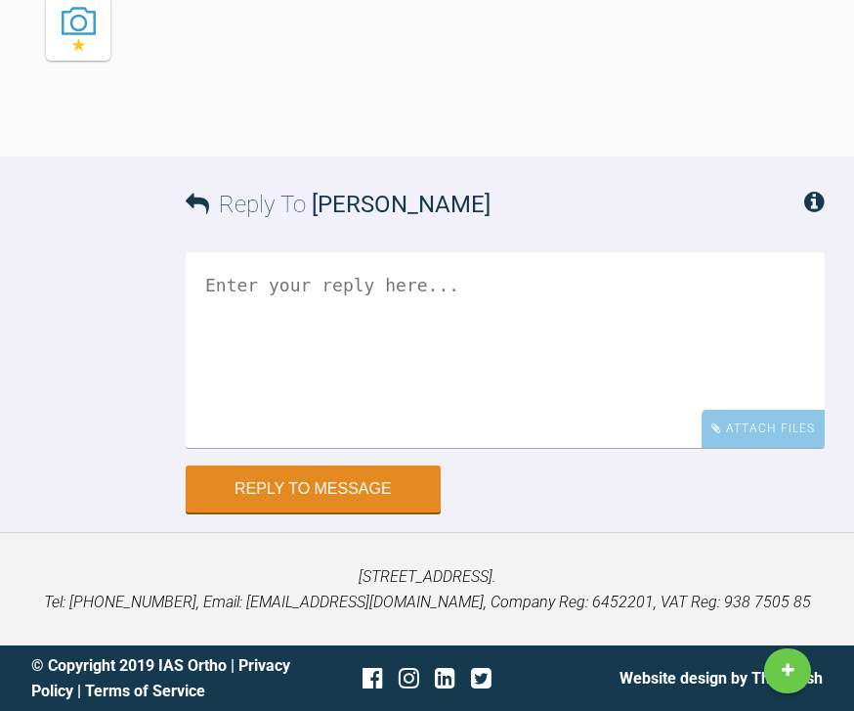
click at [759, 448] on div "Attach Files" at bounding box center [763, 429] width 123 height 38
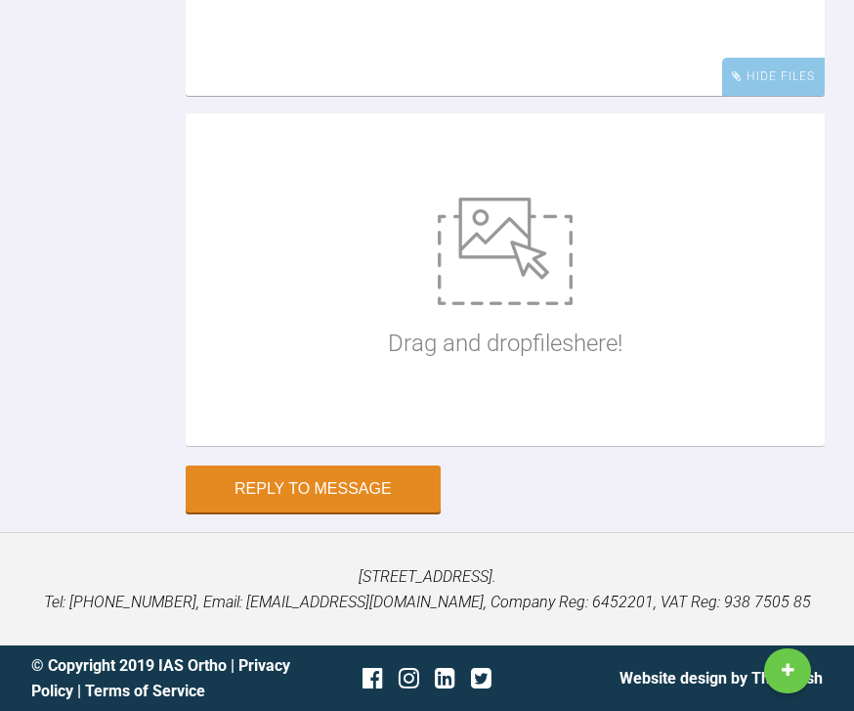
click at [505, 305] on img at bounding box center [505, 251] width 135 height 108
type input "C:\fakepath\DSC_0101.jpeg"
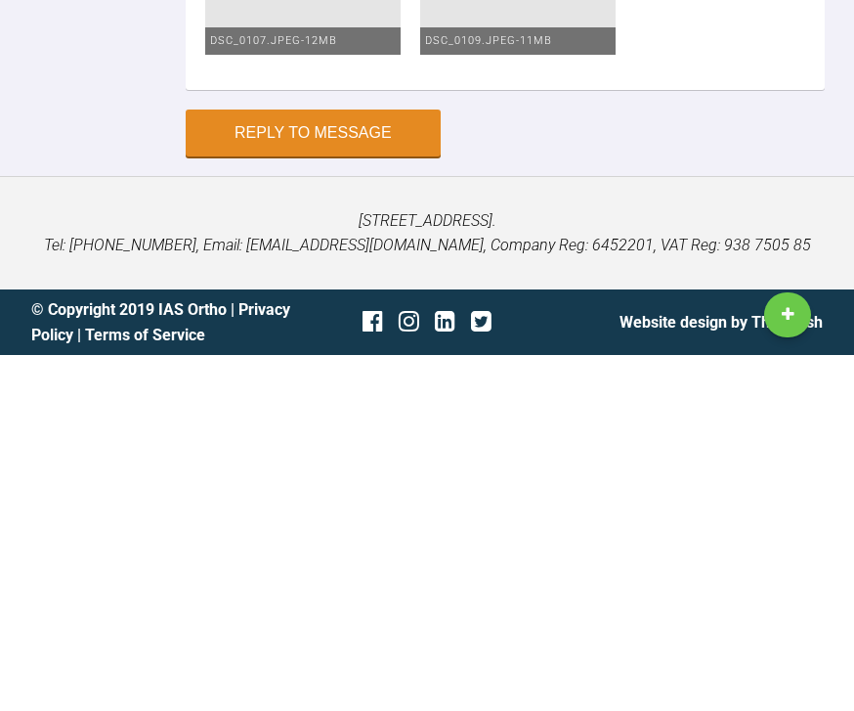
scroll to position [11892, 0]
type textarea "Hey Pinks hope you are having a great day Saw [PERSON_NAME] and bonded up both …"
click at [378, 465] on button "Reply to Message" at bounding box center [313, 488] width 255 height 47
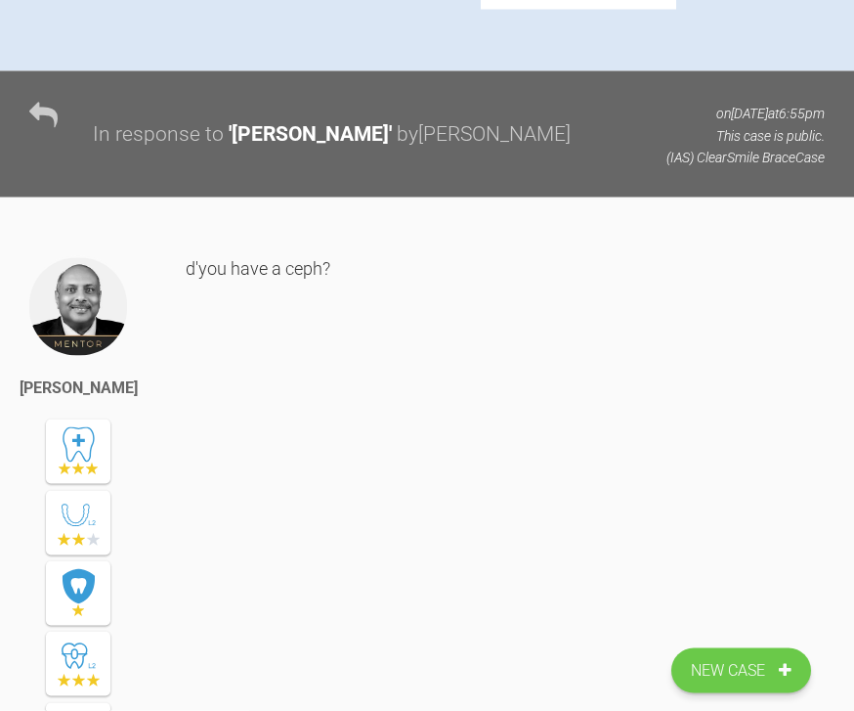
scroll to position [0, 0]
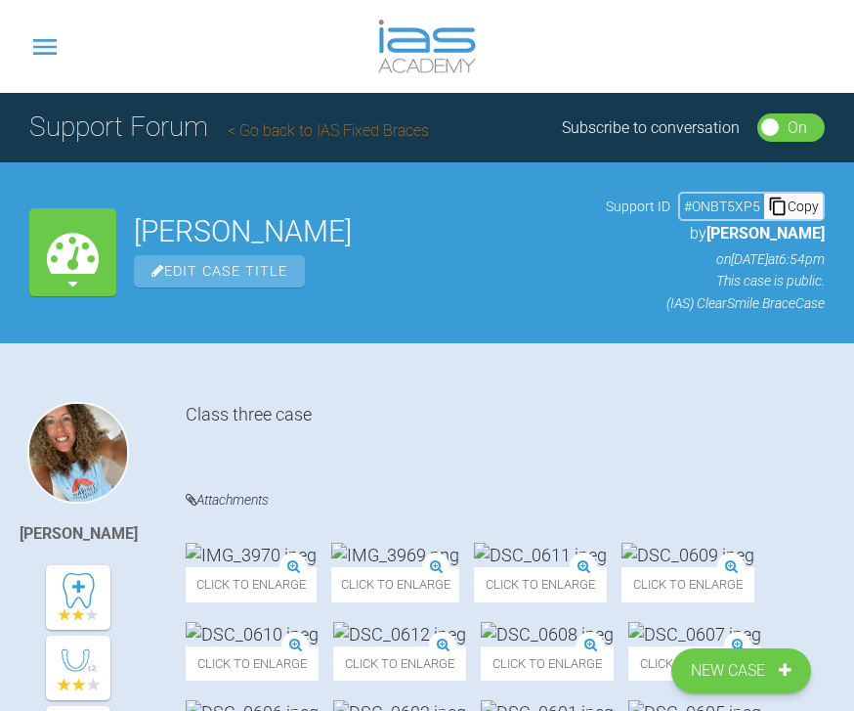
click at [746, 682] on span "New Case" at bounding box center [730, 670] width 78 height 25
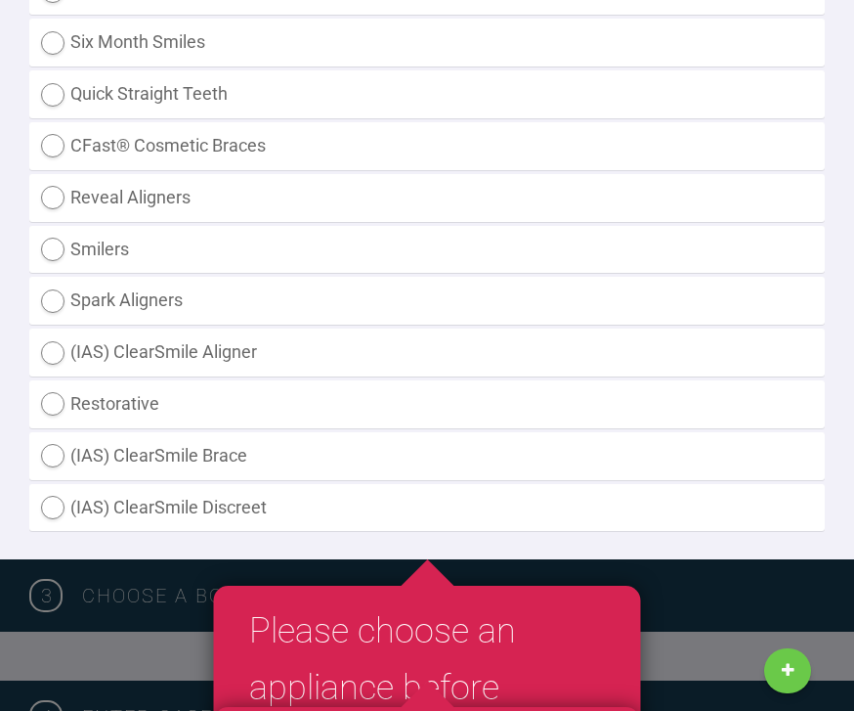
click at [226, 448] on label "(IAS) ClearSmile Brace" at bounding box center [427, 456] width 796 height 48
radio Brace "true"
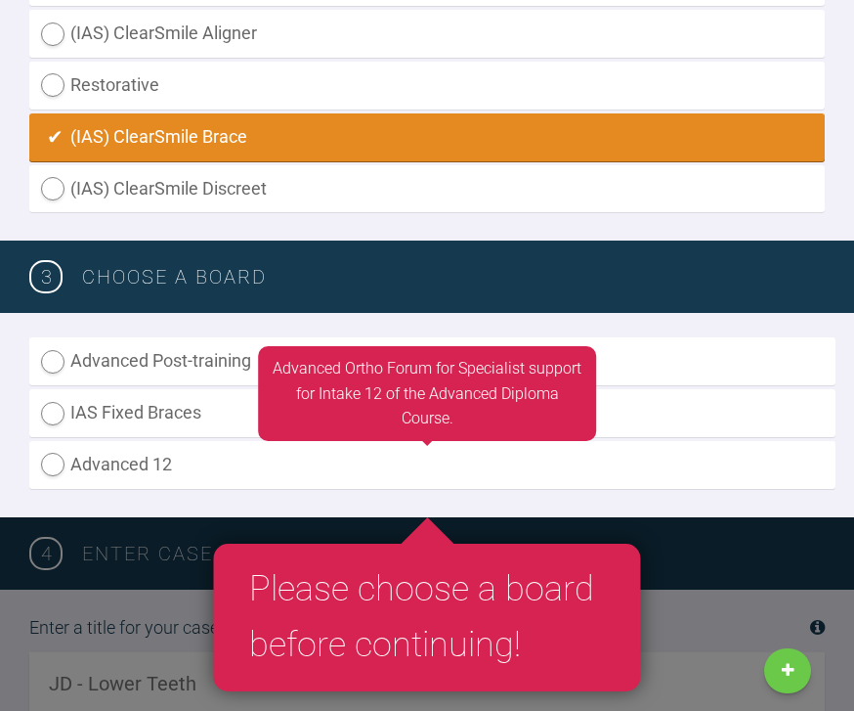
click at [526, 451] on label "Advanced 12" at bounding box center [432, 465] width 807 height 48
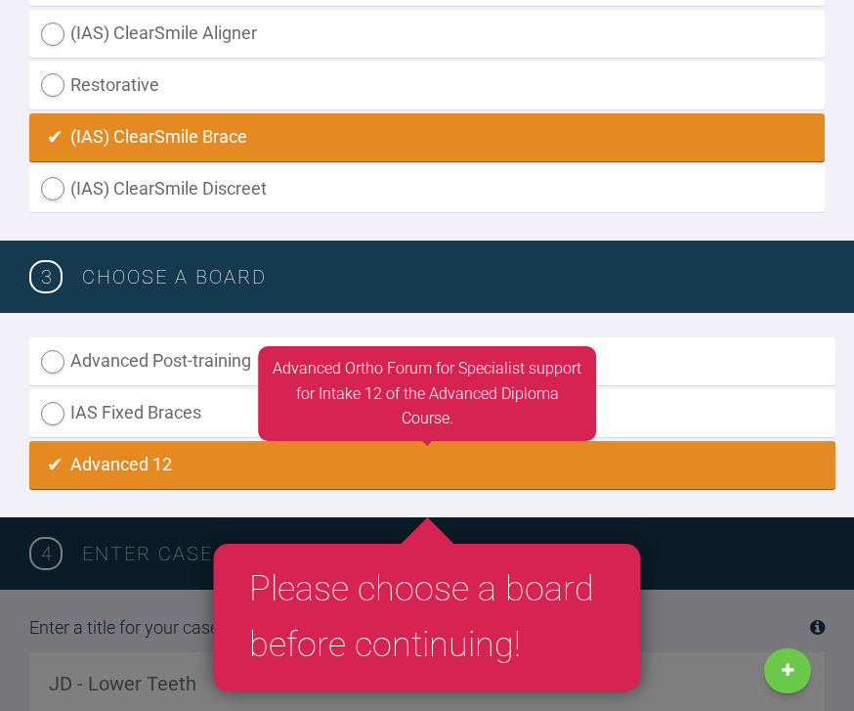
radio input "true"
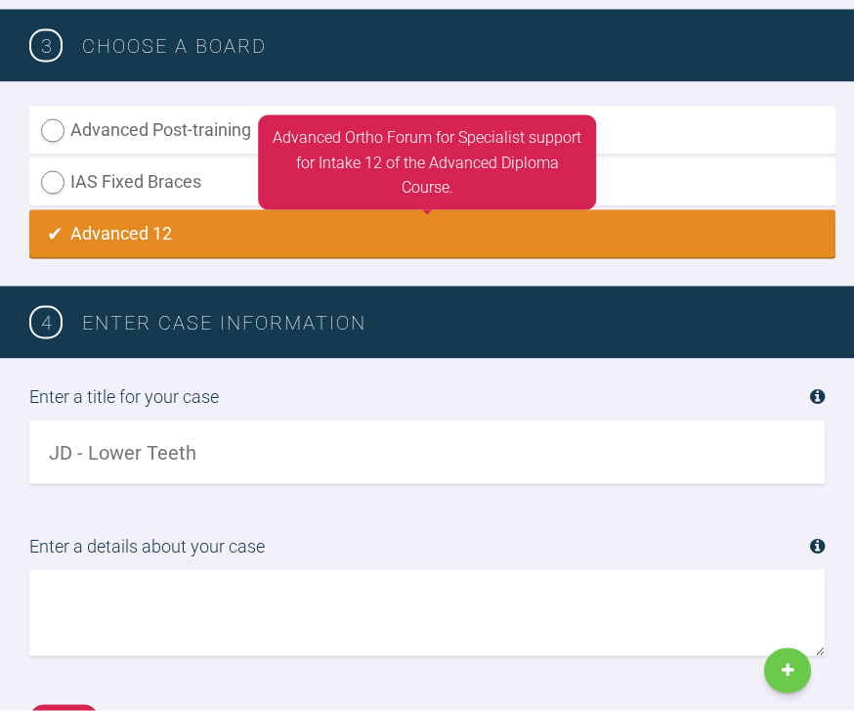
click at [498, 440] on input "text" at bounding box center [427, 452] width 796 height 63
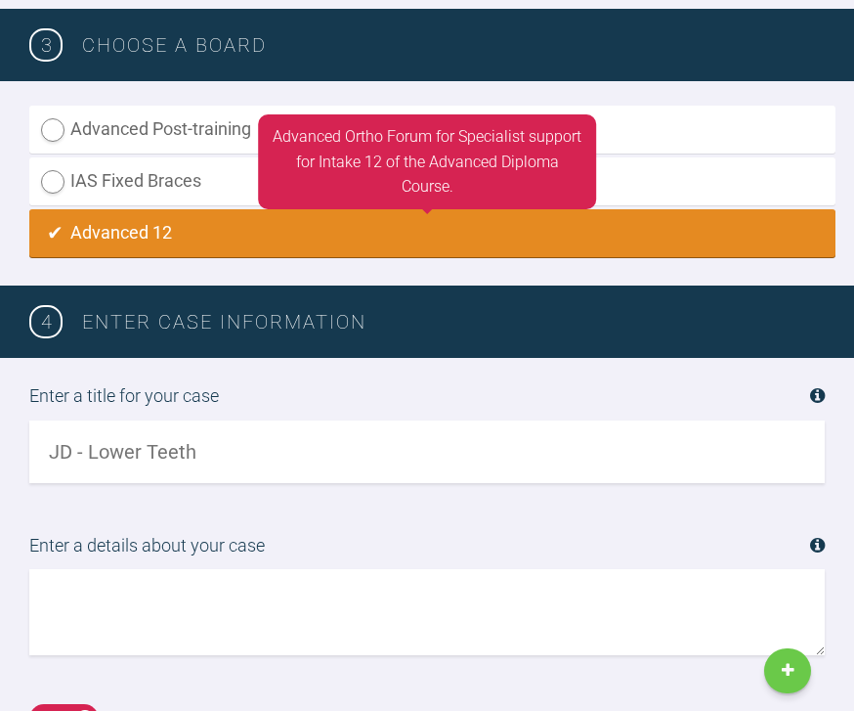
scroll to position [1284, 0]
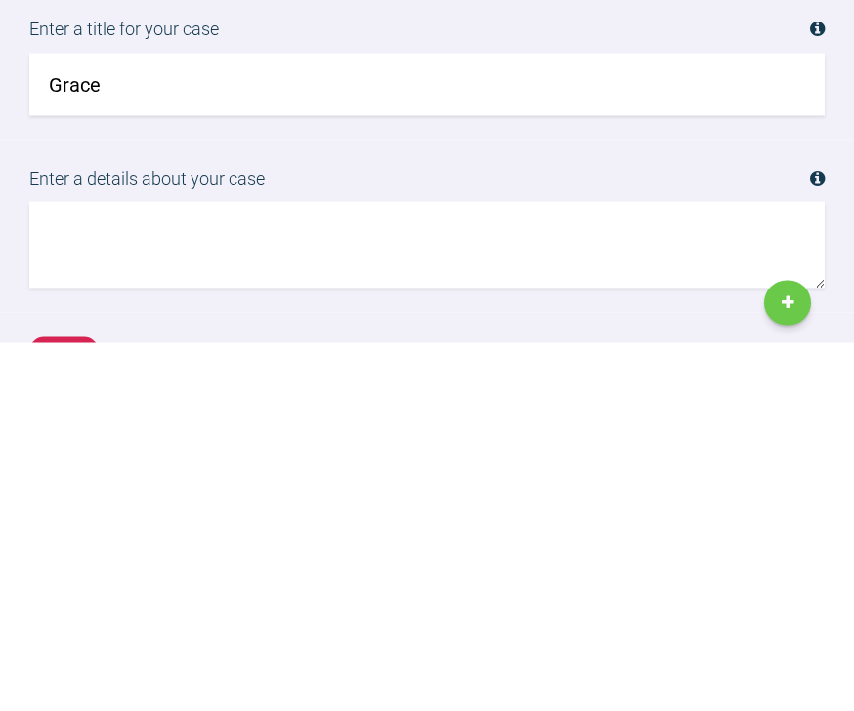
type input "Grace"
click at [298, 570] on textarea at bounding box center [427, 613] width 796 height 86
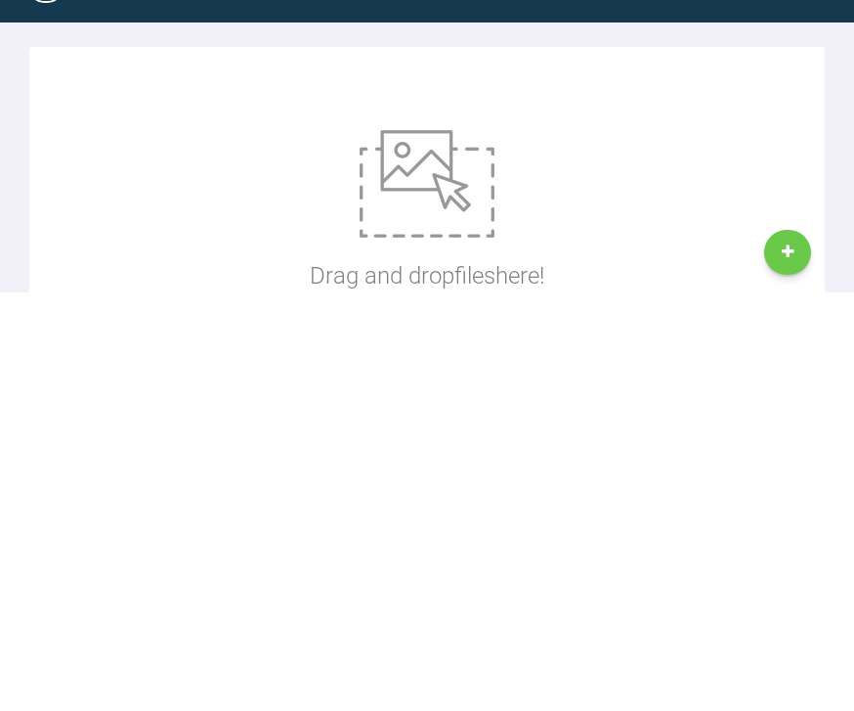
type textarea "[PERSON_NAME] would like straight teeth, she has missing lower 5s and retained …"
click at [445, 548] on img at bounding box center [427, 602] width 135 height 108
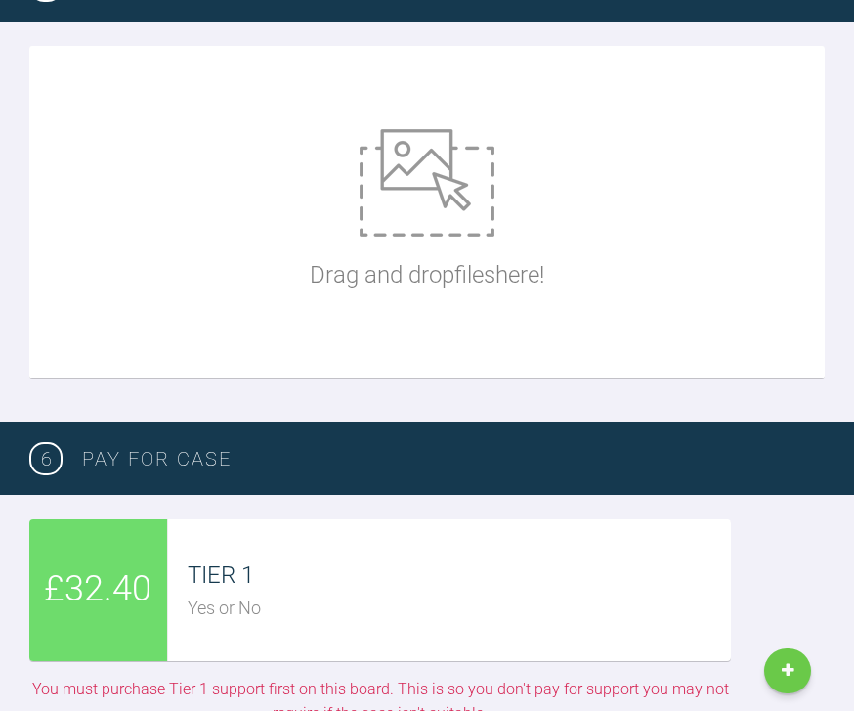
type input "C:\fakepath\DSC_0049.jpeg"
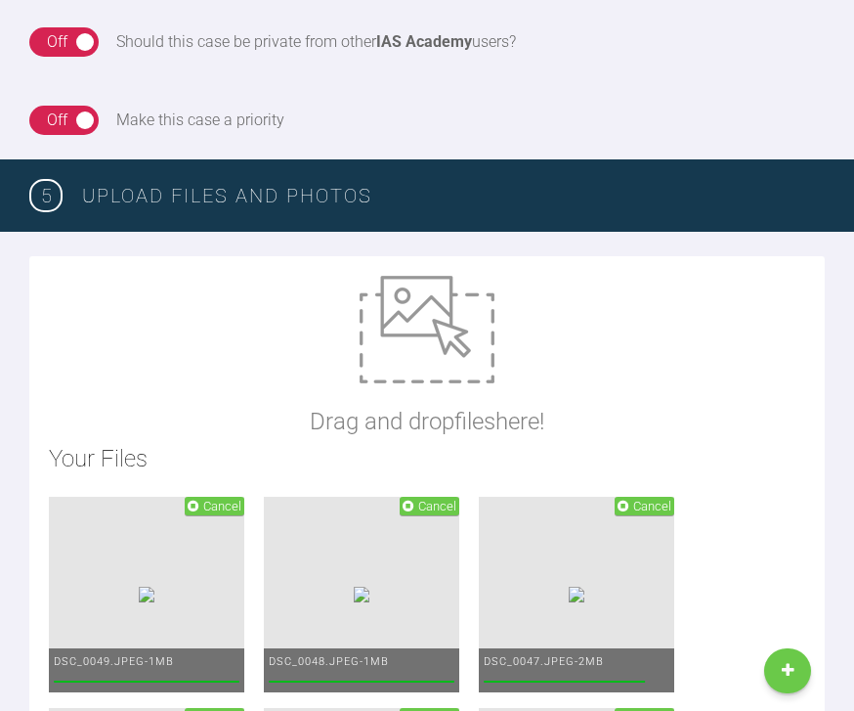
scroll to position [1941, 0]
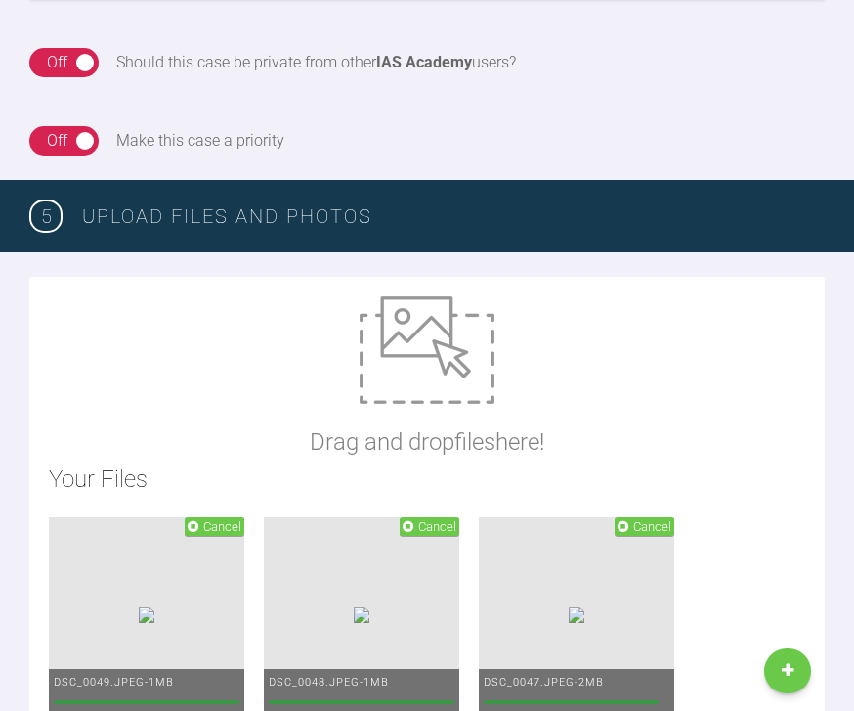
click at [416, 341] on img at bounding box center [427, 350] width 135 height 108
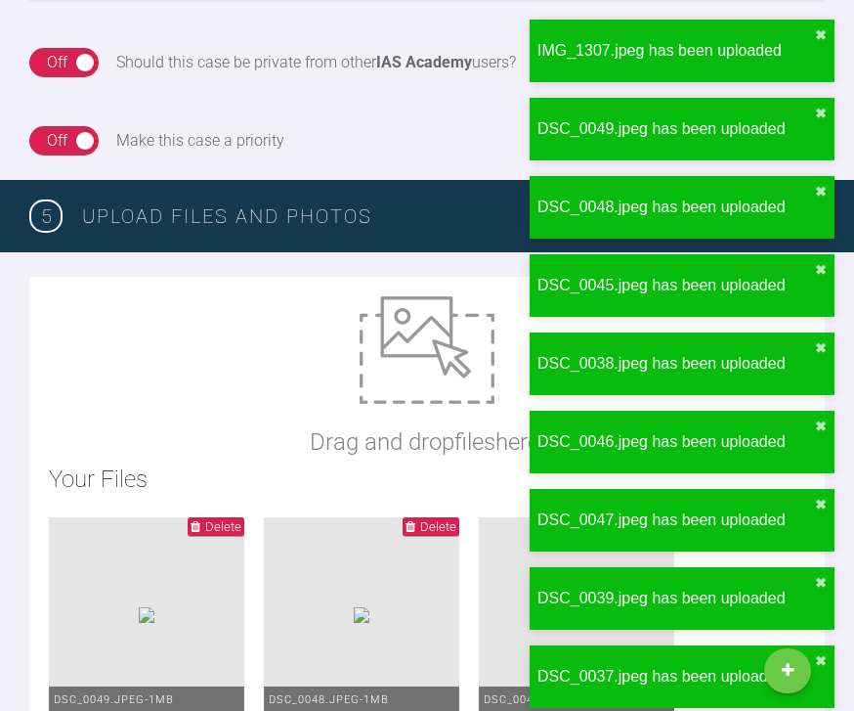
type input "C:\fakepath\grade adp.docx"
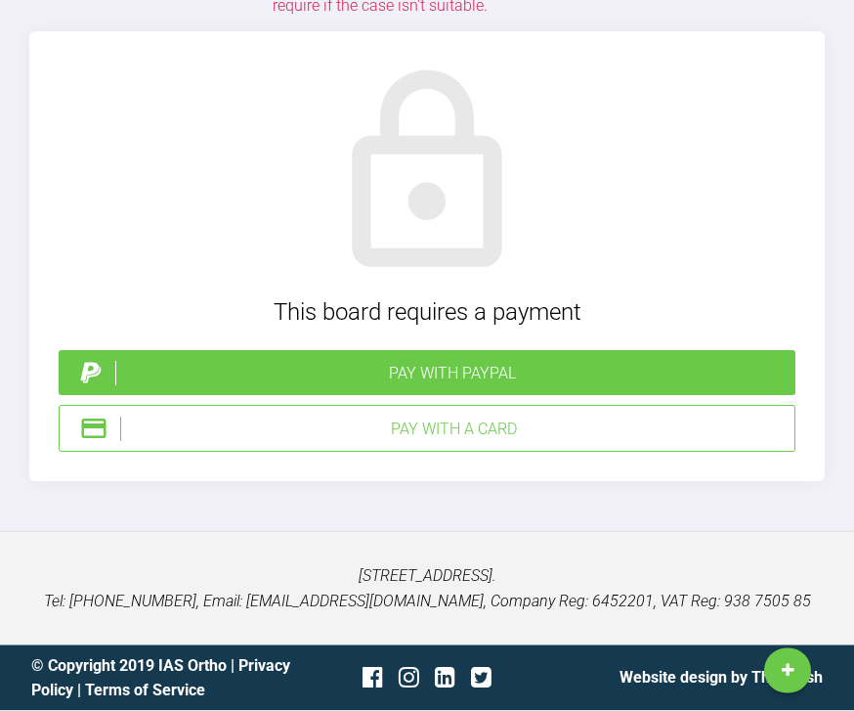
click at [522, 387] on div "Pay with PayPal" at bounding box center [451, 374] width 673 height 25
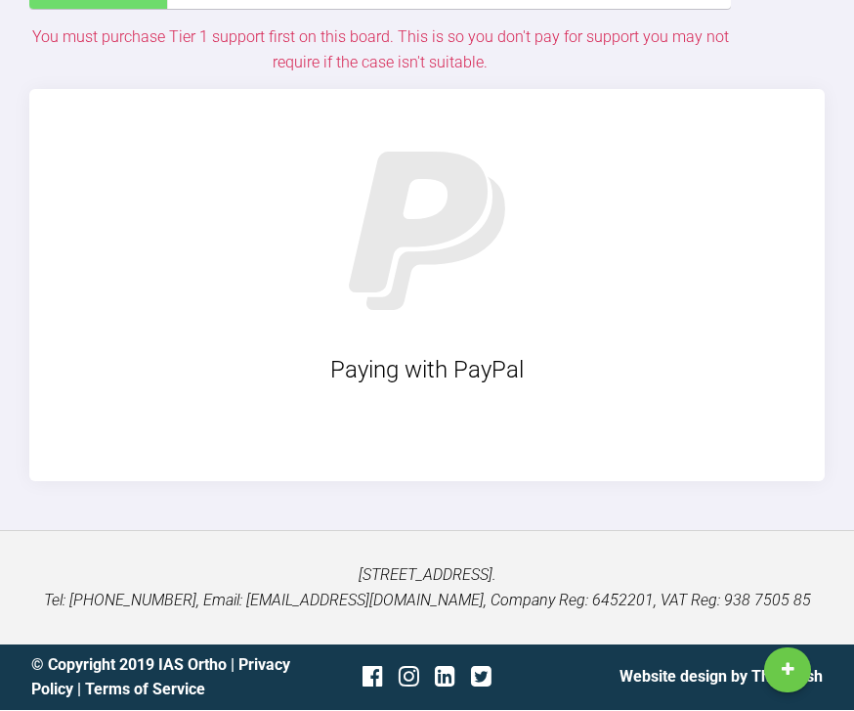
scroll to position [4416, 0]
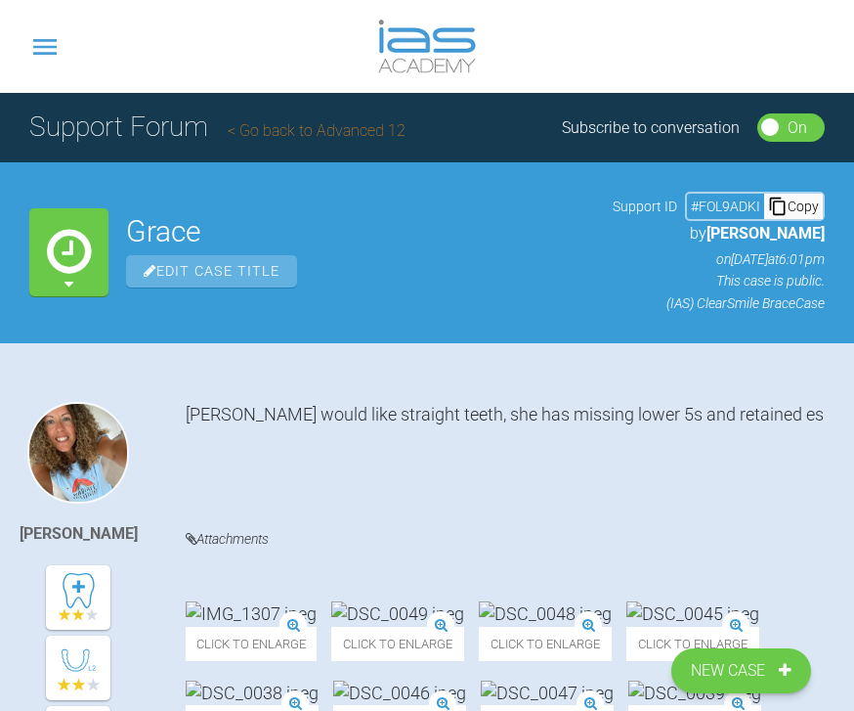
click at [330, 117] on h1 "Support Forum Go back to Advanced 12" at bounding box center [217, 128] width 376 height 44
click at [342, 131] on link "Go back to Advanced 12" at bounding box center [317, 130] width 178 height 19
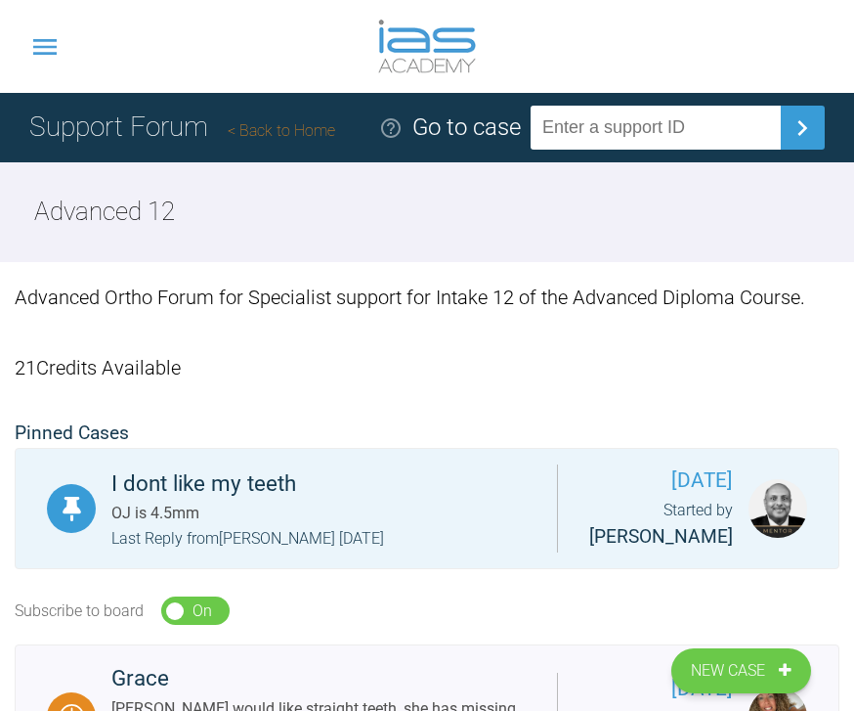
click at [45, 47] on icon at bounding box center [44, 47] width 23 height 16
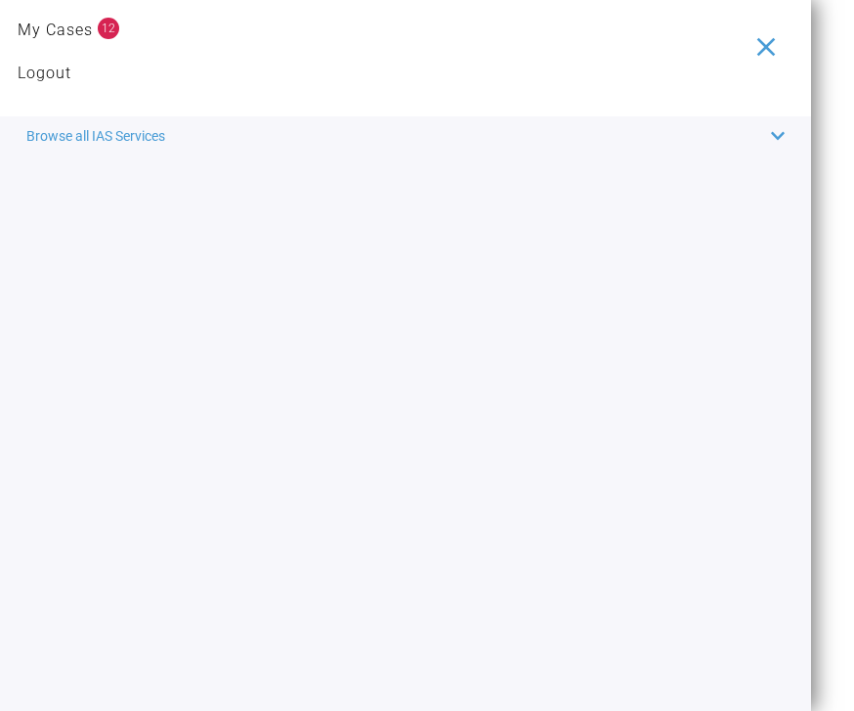
click at [144, 146] on div "Browse all IAS Services" at bounding box center [406, 135] width 776 height 39
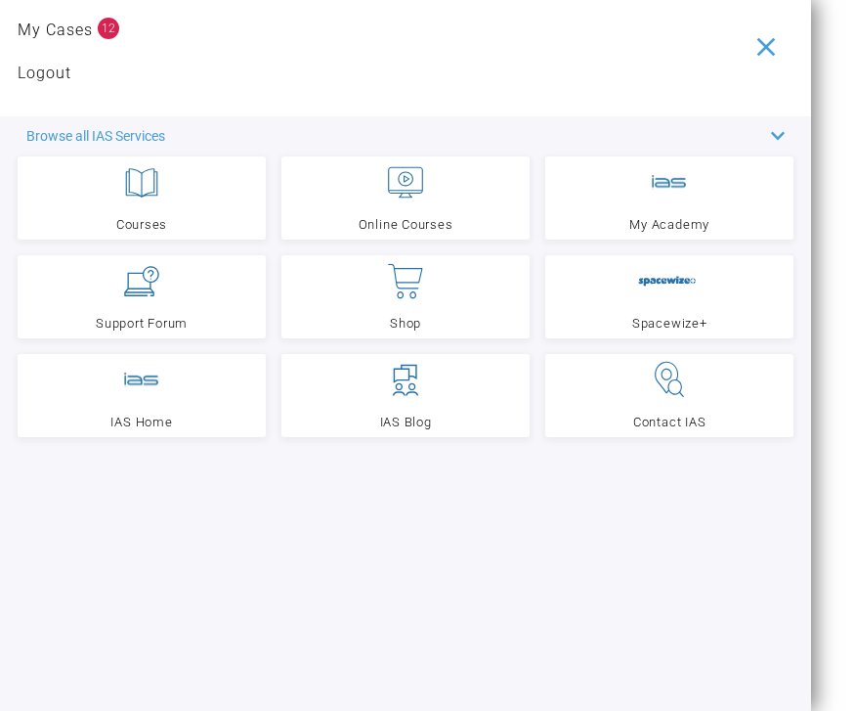
click at [153, 303] on link "Support Forum" at bounding box center [142, 296] width 248 height 83
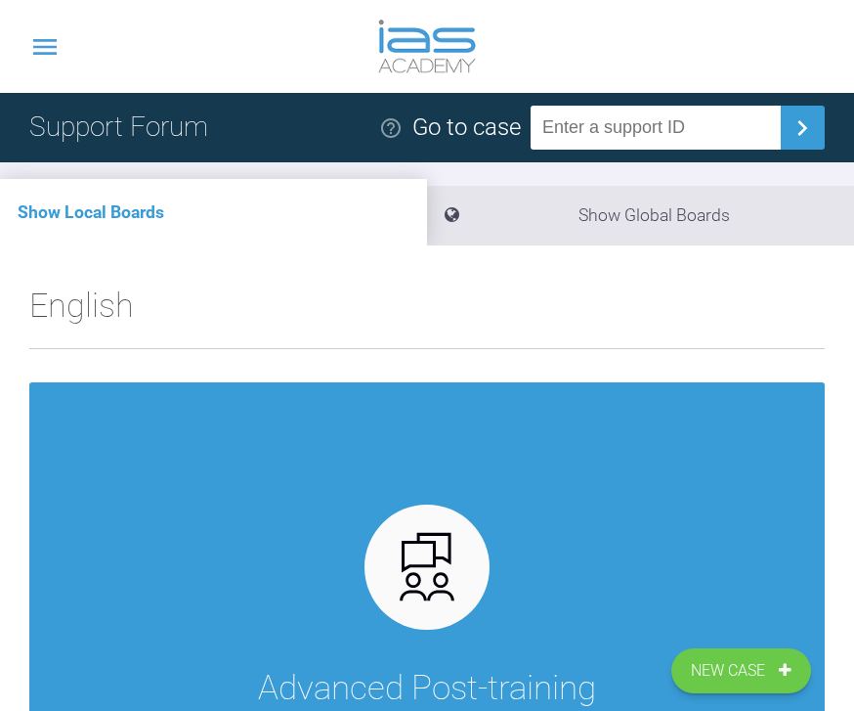
click at [50, 41] on icon at bounding box center [44, 47] width 23 height 16
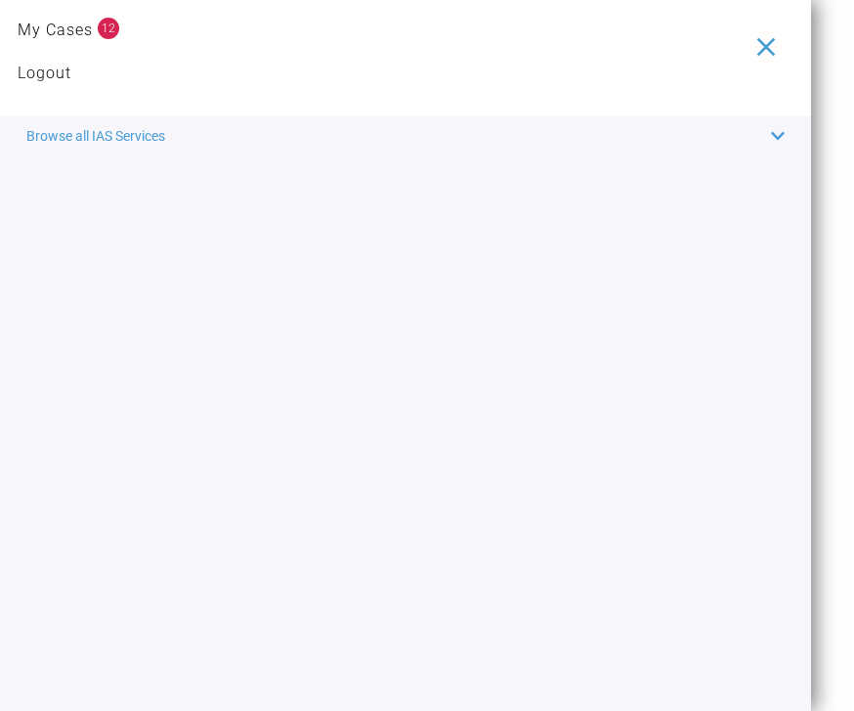
click at [163, 131] on span "Browse all IAS Services" at bounding box center [95, 136] width 139 height 22
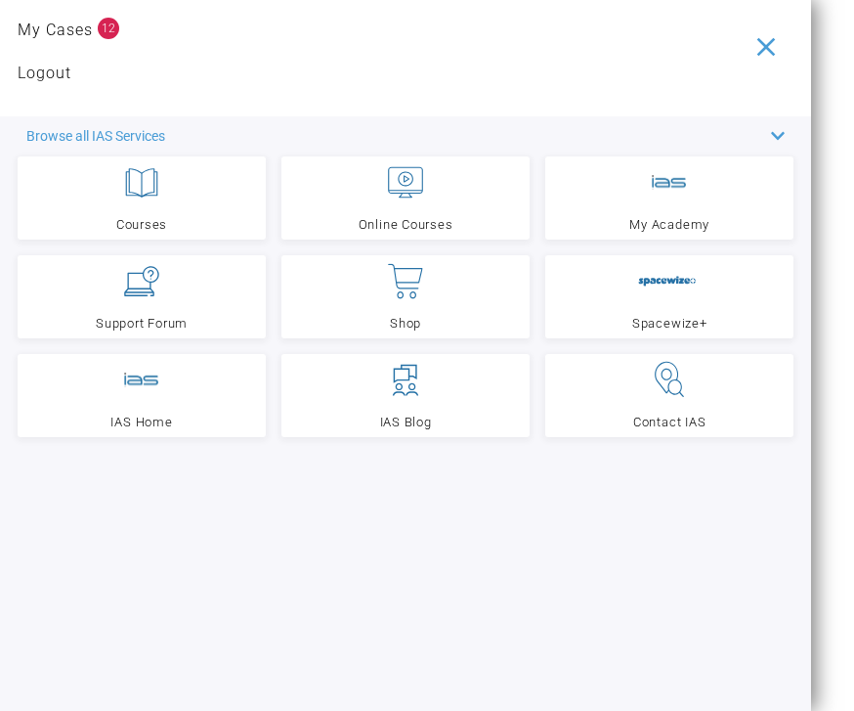
click at [177, 289] on link "Support Forum" at bounding box center [142, 296] width 248 height 83
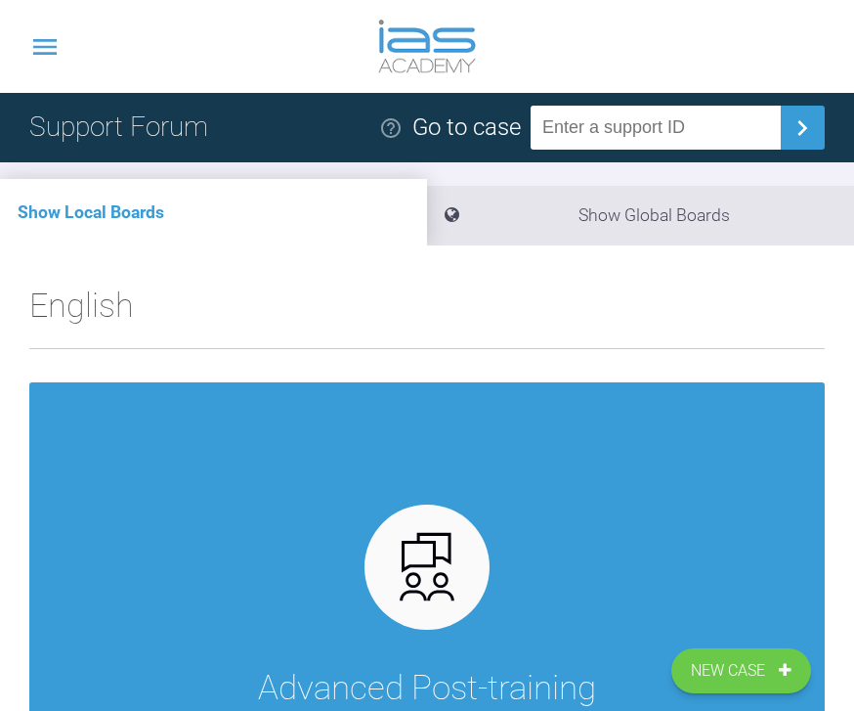
click at [49, 45] on icon at bounding box center [44, 46] width 31 height 31
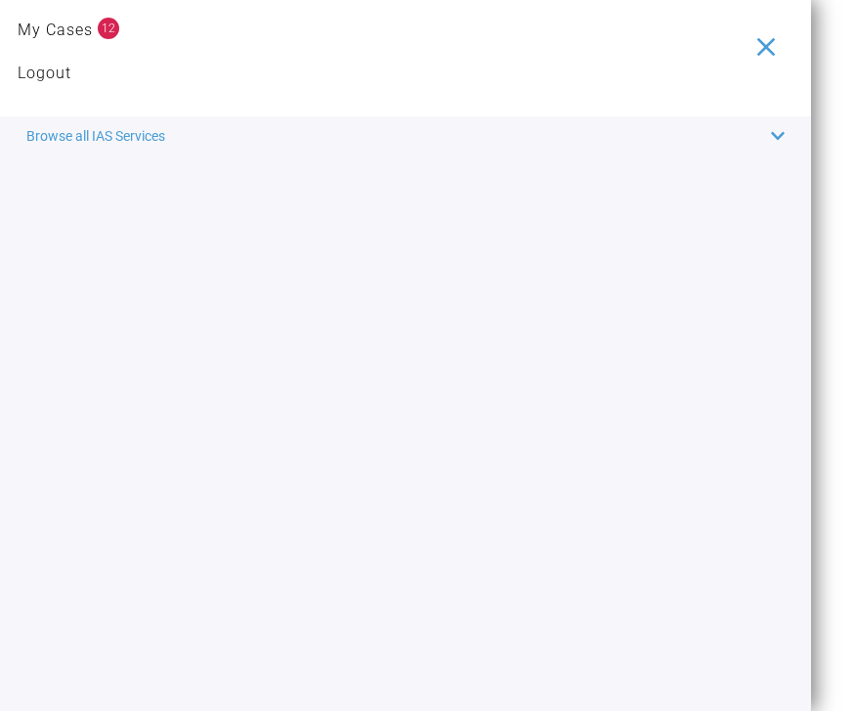
click at [154, 140] on span "Browse all IAS Services" at bounding box center [95, 136] width 139 height 22
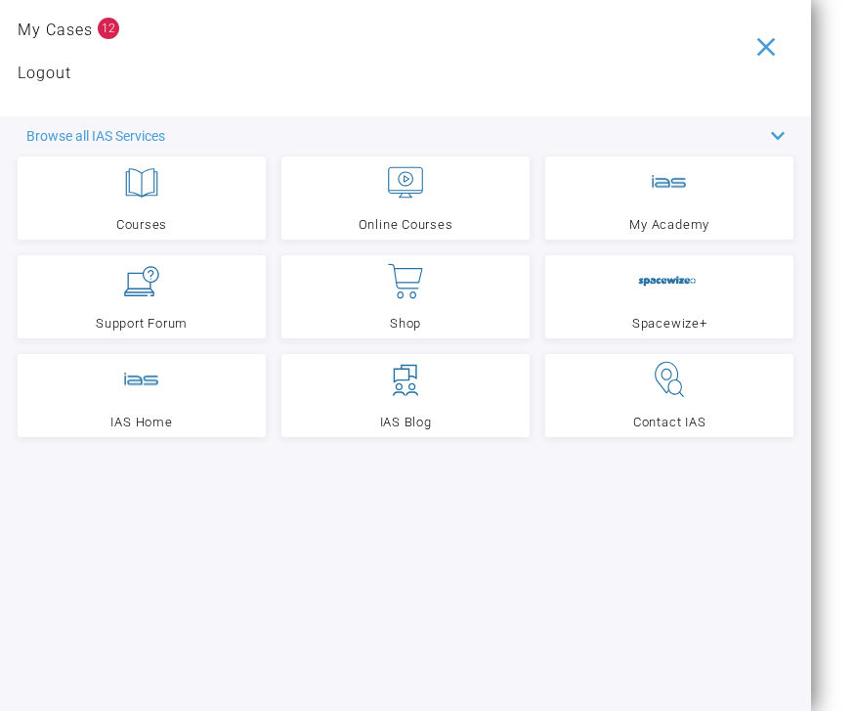
click at [155, 289] on icon at bounding box center [141, 281] width 35 height 30
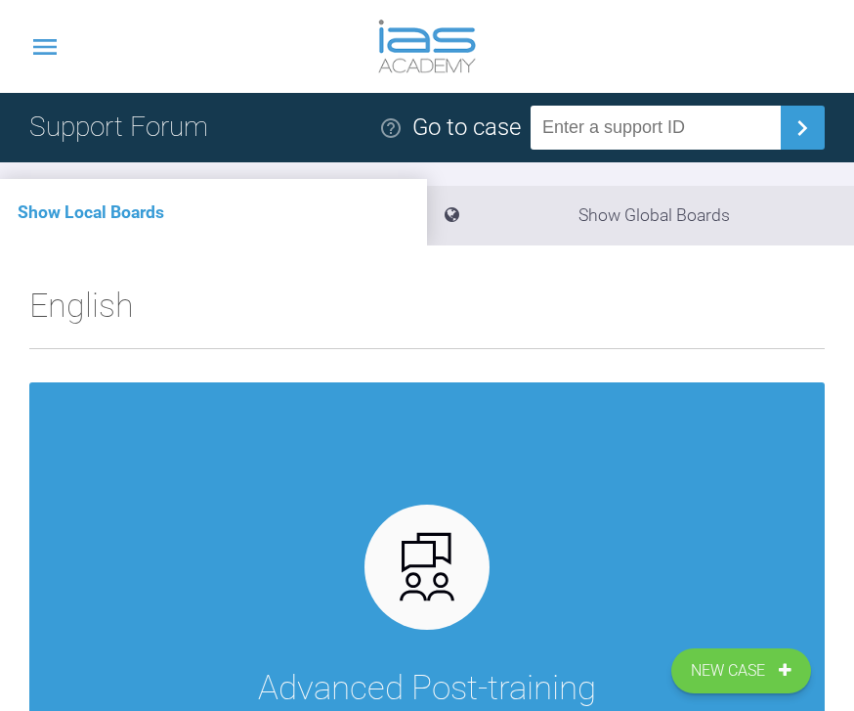
click at [52, 46] on icon at bounding box center [44, 47] width 23 height 16
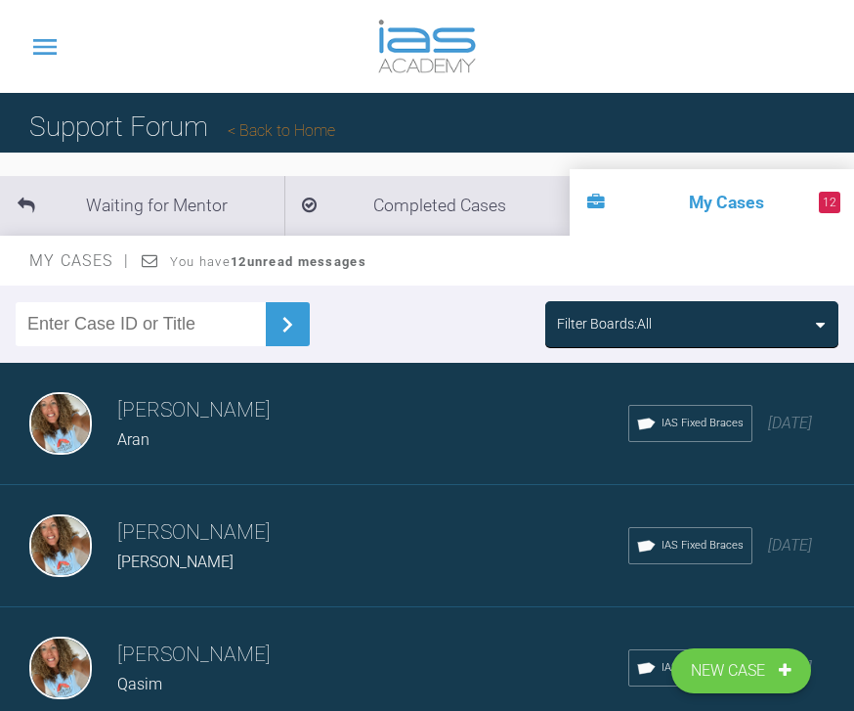
click at [761, 313] on div "Filter Boards: All" at bounding box center [692, 324] width 270 height 22
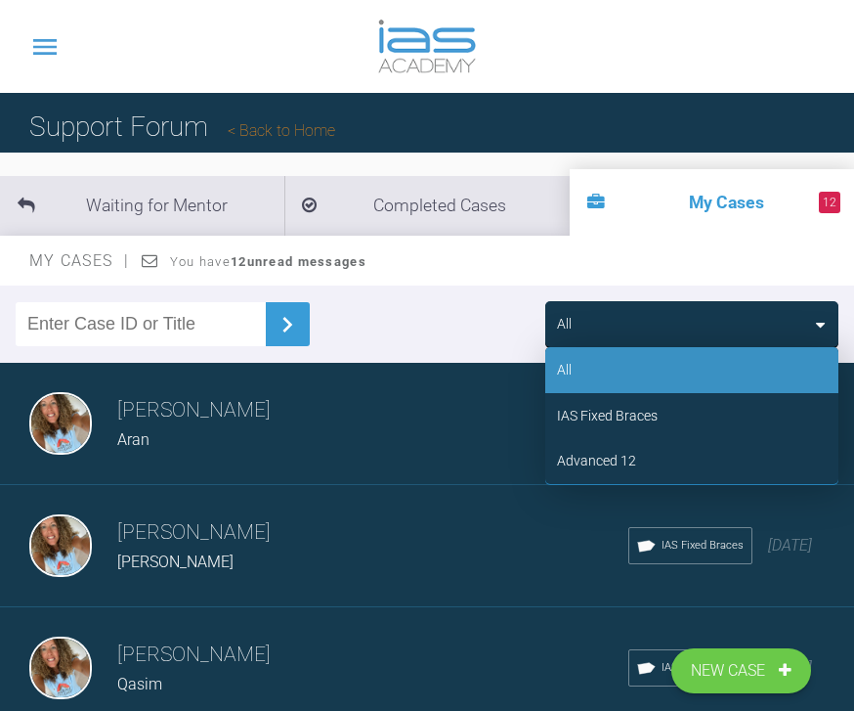
click at [639, 464] on div "Advanced 12" at bounding box center [692, 460] width 293 height 45
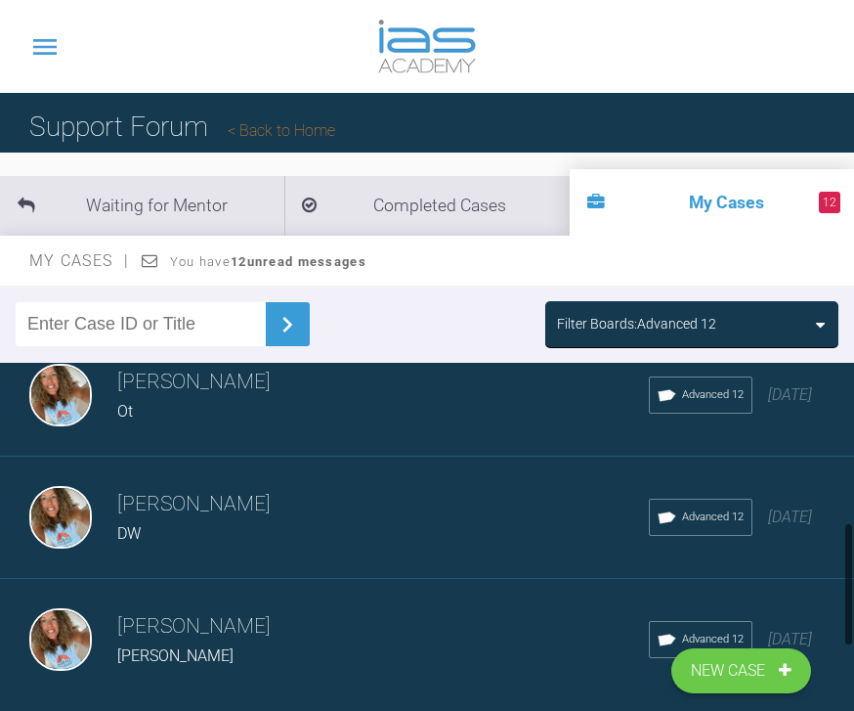
scroll to position [515, 0]
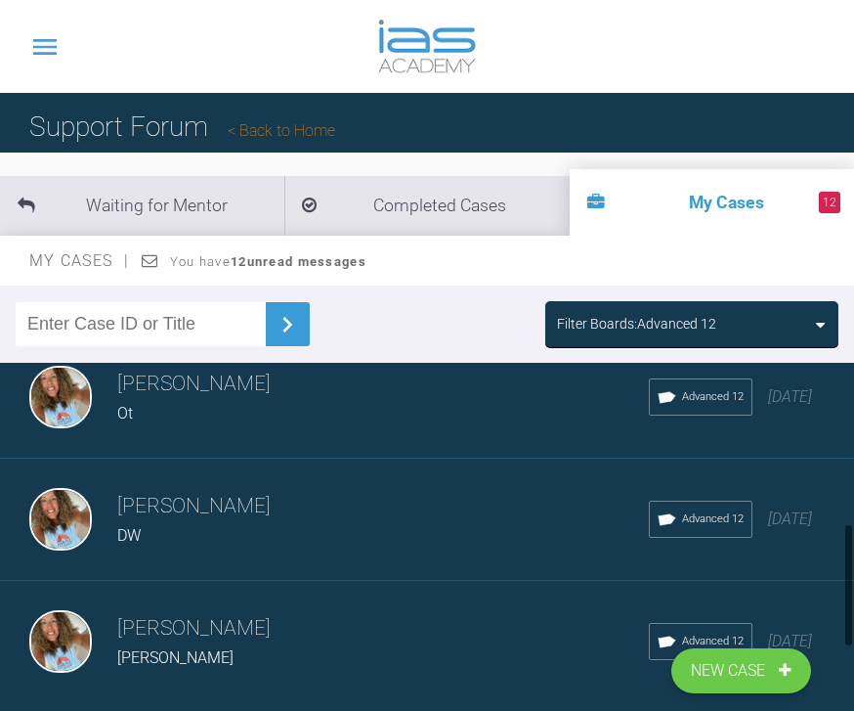
click at [524, 540] on div "DW" at bounding box center [383, 535] width 532 height 25
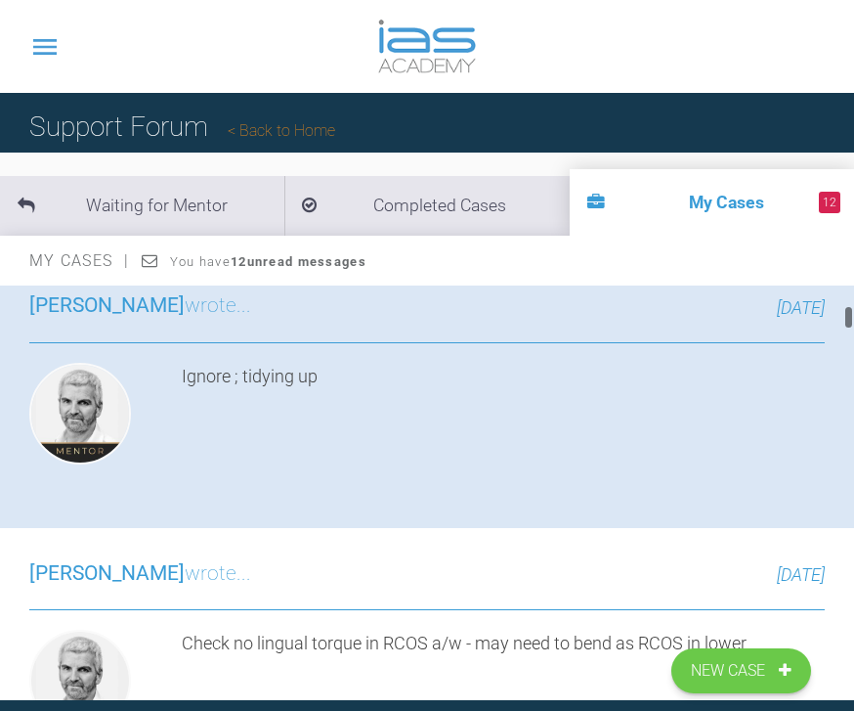
scroll to position [1133, 0]
click at [550, 107] on img at bounding box center [490, 93] width 119 height 25
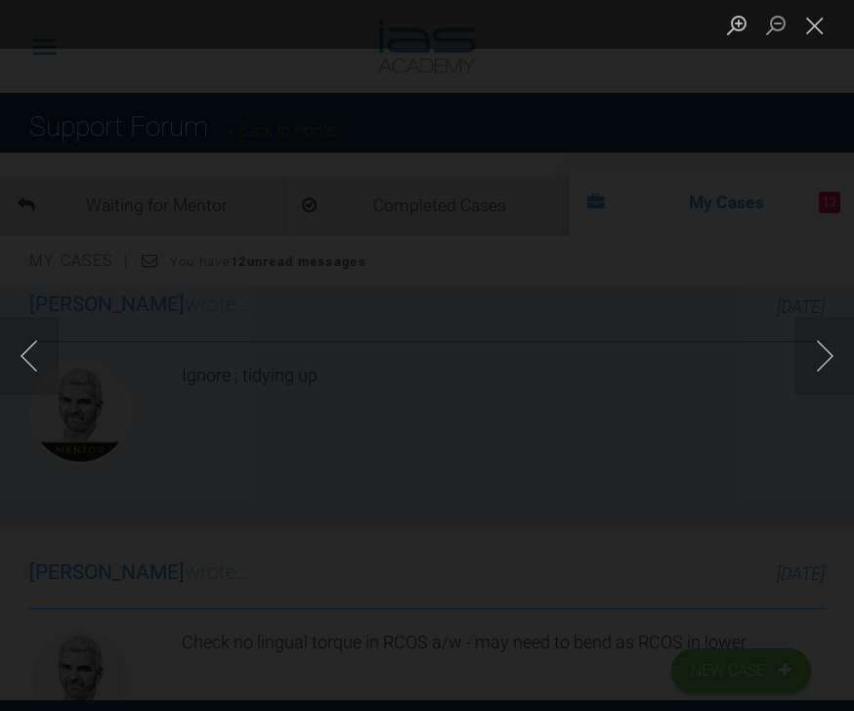
click at [818, 35] on button "Close lightbox" at bounding box center [815, 25] width 39 height 34
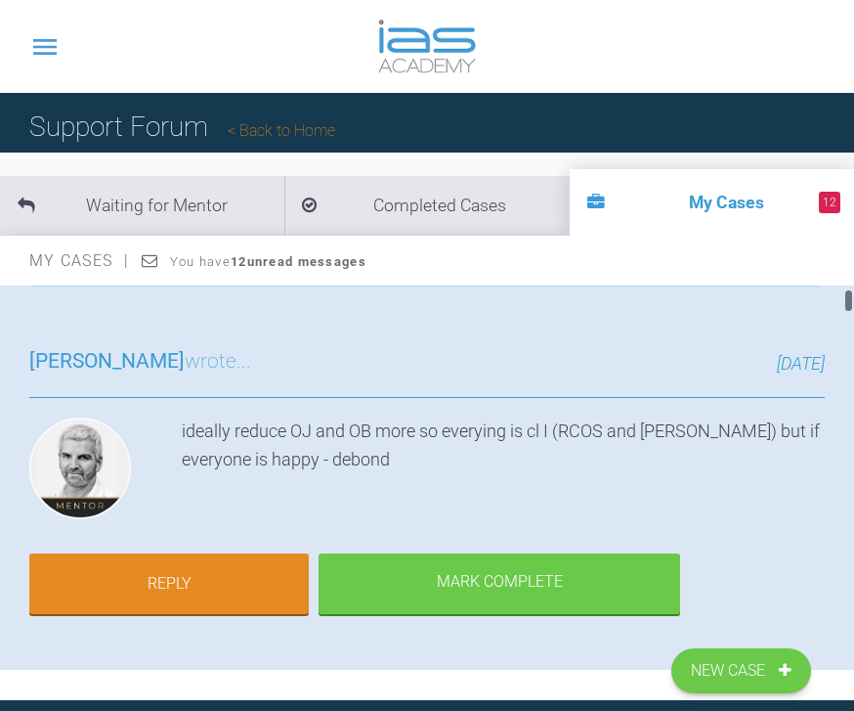
scroll to position [200, 0]
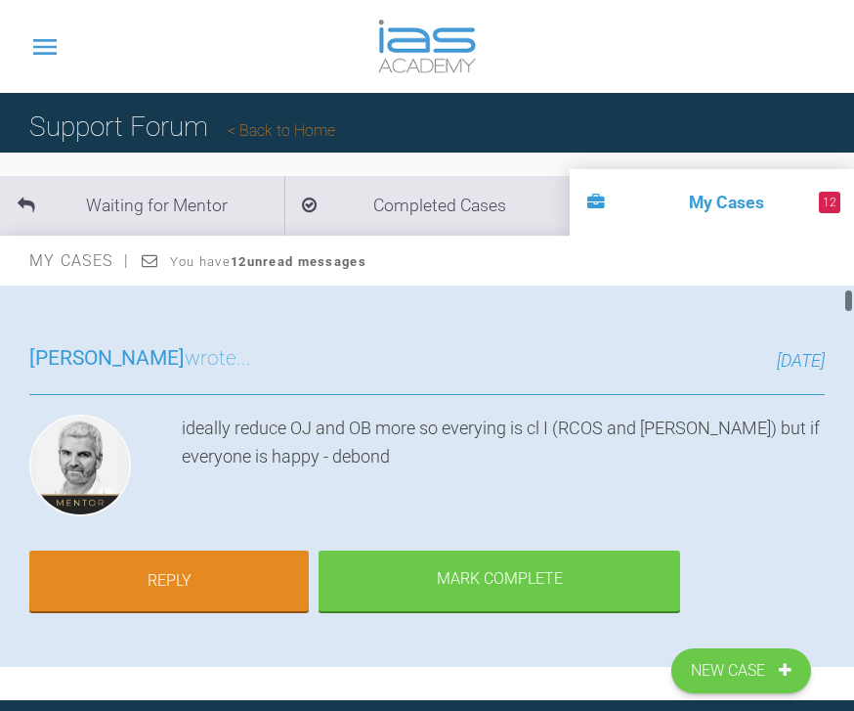
click at [262, 584] on link "Reply" at bounding box center [169, 580] width 280 height 61
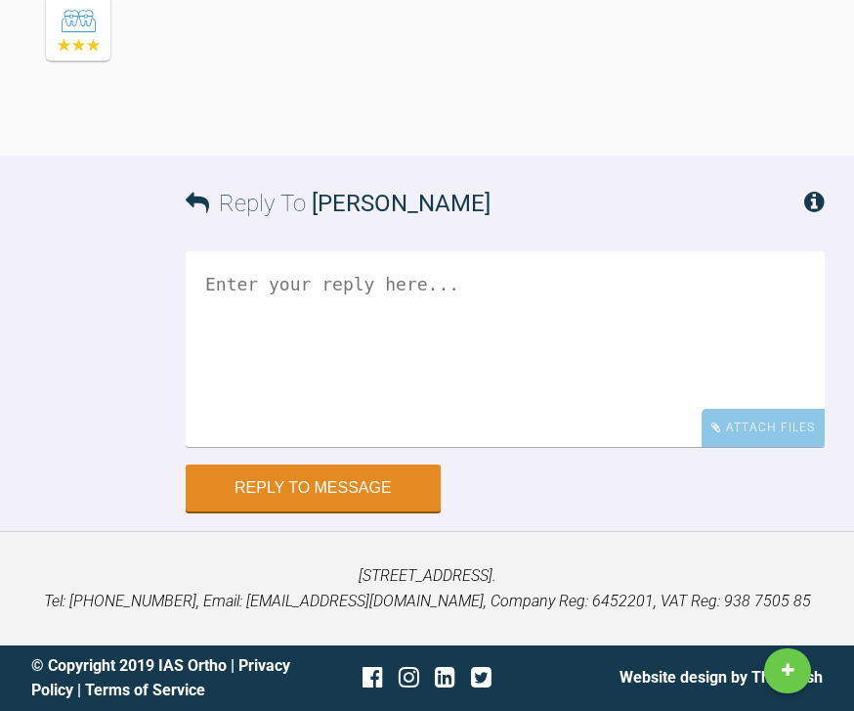
click at [569, 319] on textarea at bounding box center [505, 349] width 639 height 196
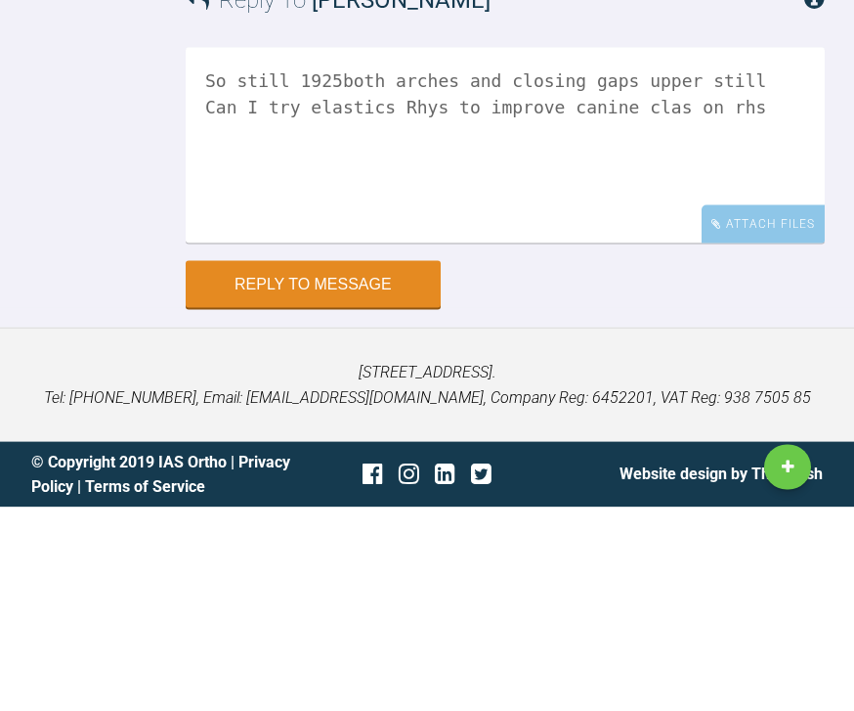
click at [377, 251] on textarea "So still 1925both arches and closing gaps upper still Can I try elastics Rhys t…" at bounding box center [505, 349] width 639 height 196
click at [667, 251] on textarea "So still 1925both arches and closing gaps upper still Can I try elastics Rhsto …" at bounding box center [505, 349] width 639 height 196
click at [552, 251] on textarea "So still 1925both arches and closing gaps upper still Can I try elastics Rhsto …" at bounding box center [505, 349] width 639 height 196
click at [537, 251] on textarea "So still 1925both arches and closing gaps upper still Can I try elastics Rhsto …" at bounding box center [505, 349] width 639 height 196
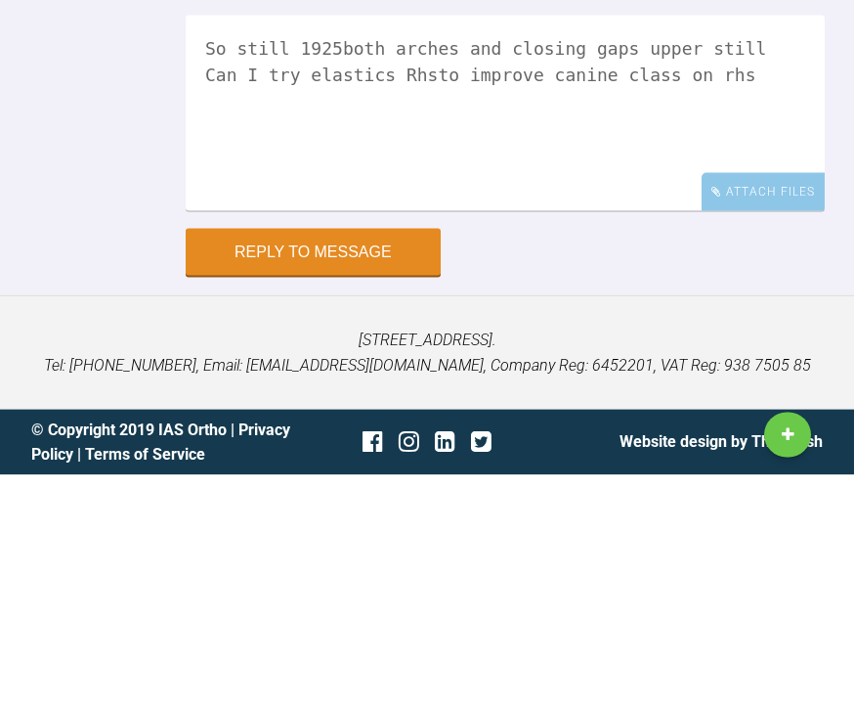
click at [661, 251] on textarea "So still 1925both arches and closing gaps upper still Can I try elastics Rhsto …" at bounding box center [505, 349] width 639 height 196
click at [388, 251] on textarea "So still 1925both arches and closing gaps upper still Can I try elastics Rhsto …" at bounding box center [505, 349] width 639 height 196
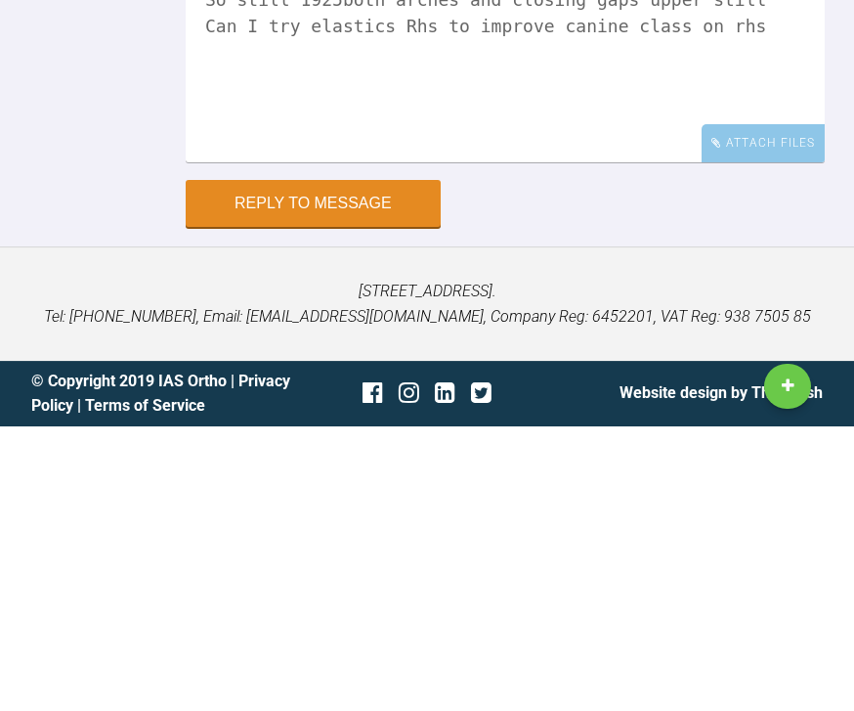
type textarea "So still 1925both arches and closing gaps upper still Can I try elastics Rhs to…"
click at [372, 464] on button "Reply to Message" at bounding box center [313, 487] width 255 height 47
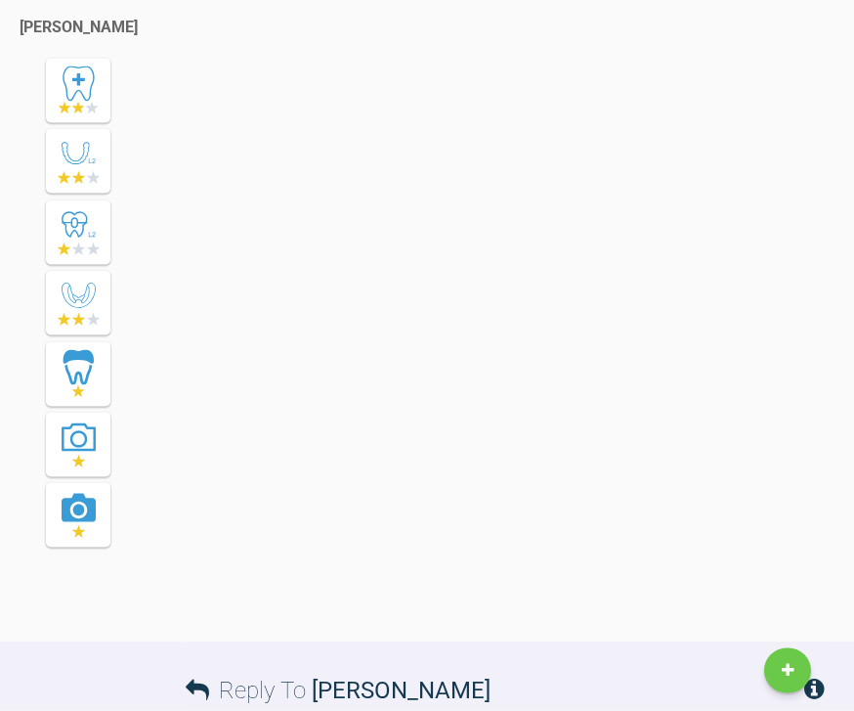
scroll to position [46640, 0]
